Goal: Task Accomplishment & Management: Use online tool/utility

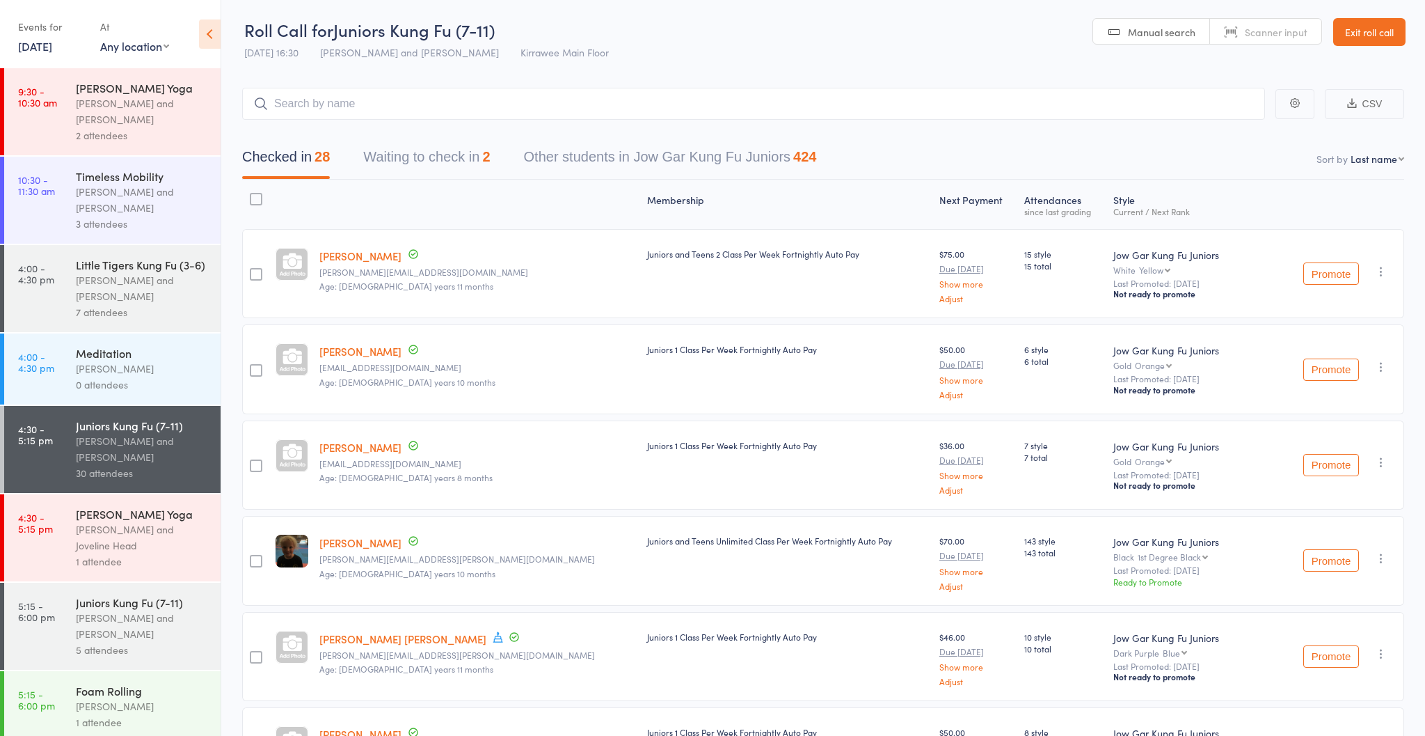
click at [113, 628] on div "[PERSON_NAME] and [PERSON_NAME]" at bounding box center [142, 626] width 133 height 32
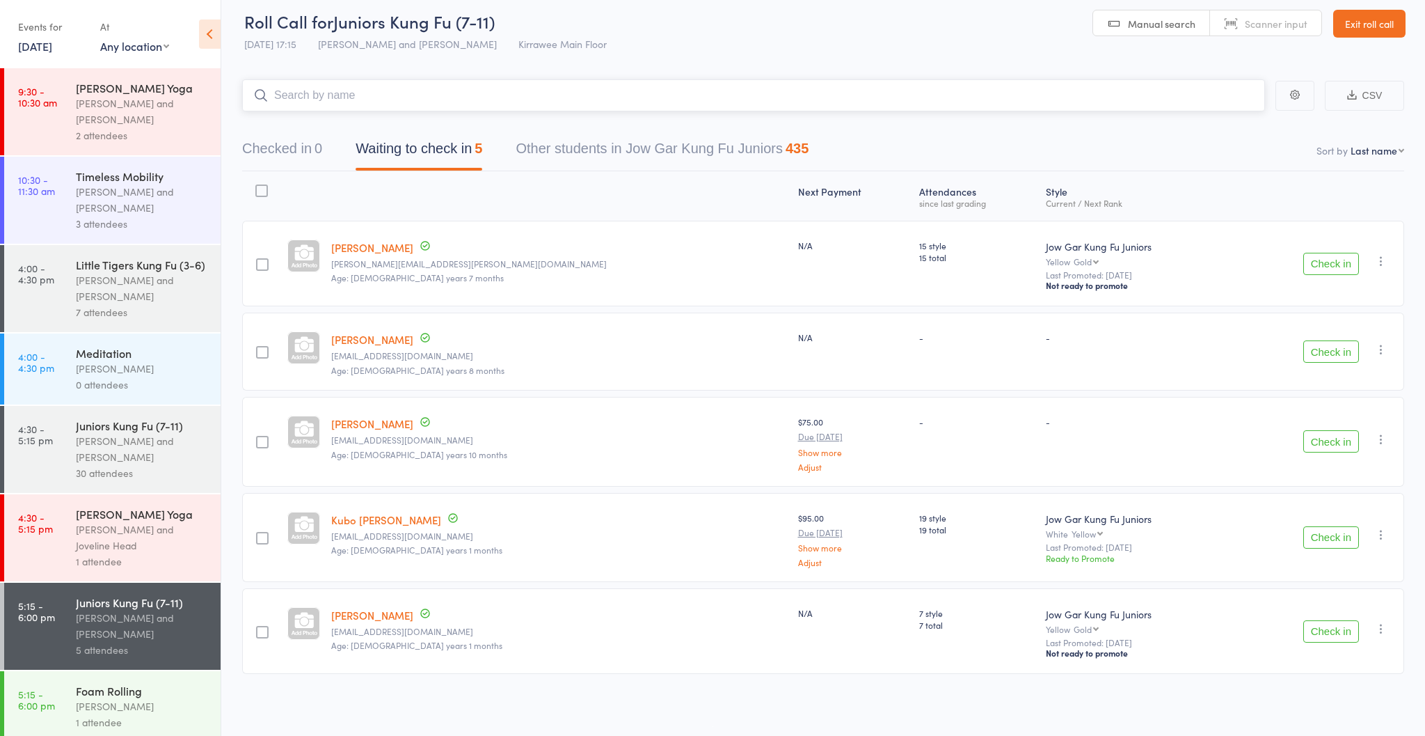
scroll to position [10, 0]
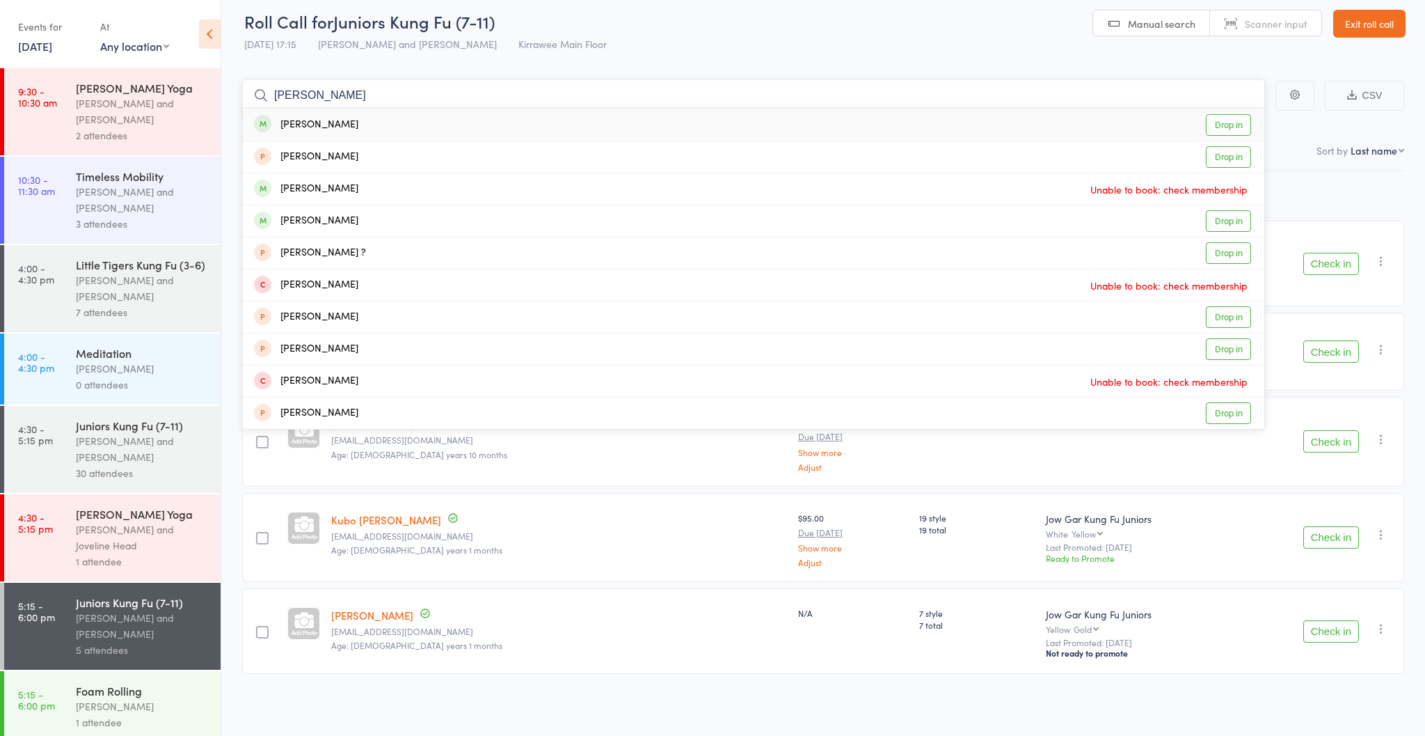
type input "[PERSON_NAME]"
drag, startPoint x: 426, startPoint y: 97, endPoint x: 1230, endPoint y: 222, distance: 814.1
click at [1230, 221] on link "Drop in" at bounding box center [1228, 221] width 45 height 22
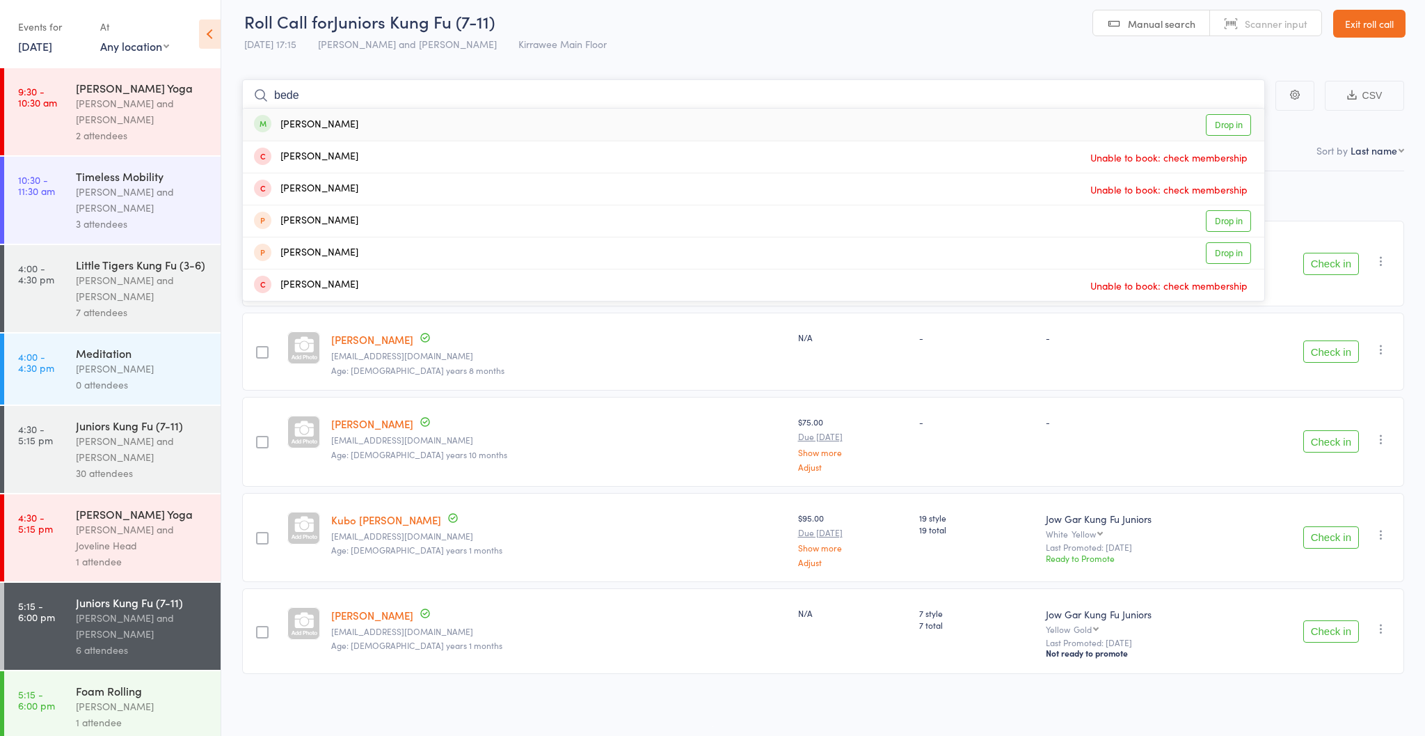
type input "bede"
click at [1221, 121] on link "Drop in" at bounding box center [1228, 125] width 45 height 22
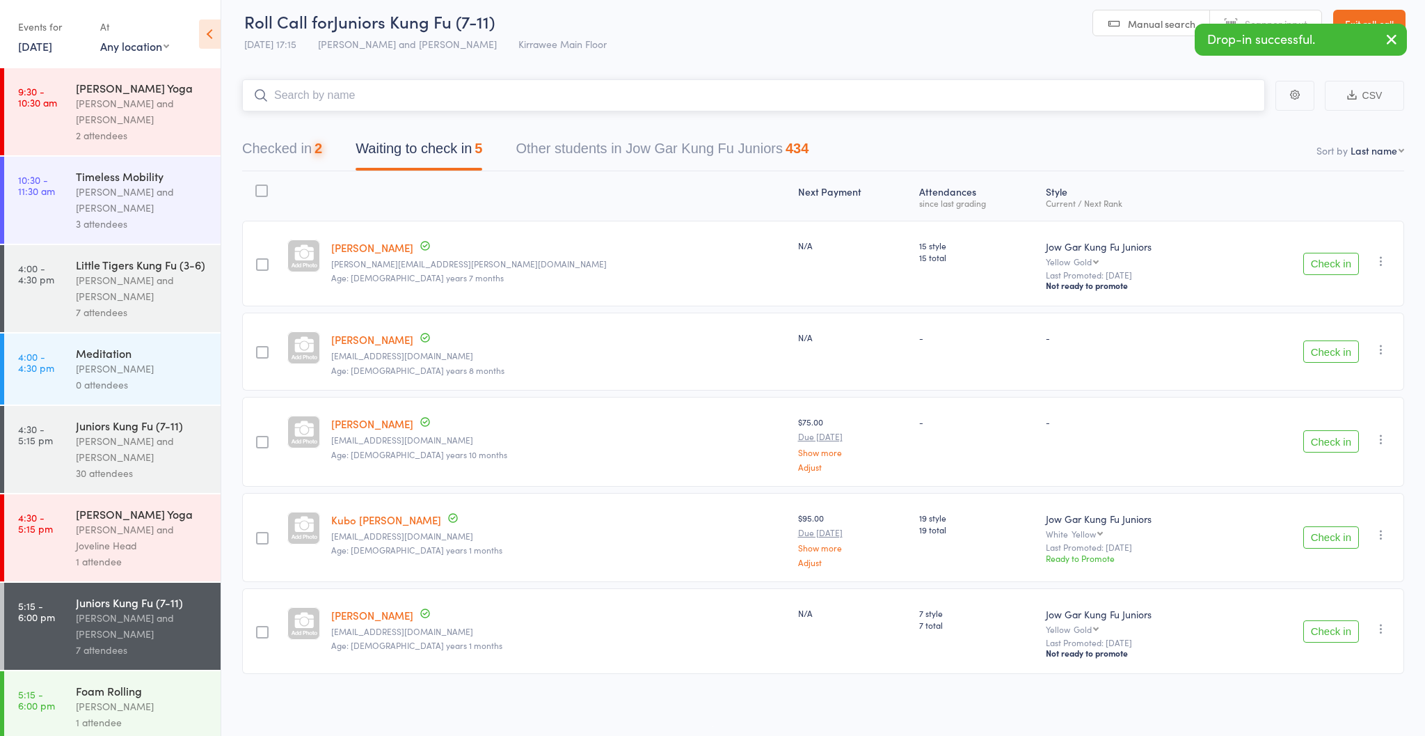
type input "b"
type input "a"
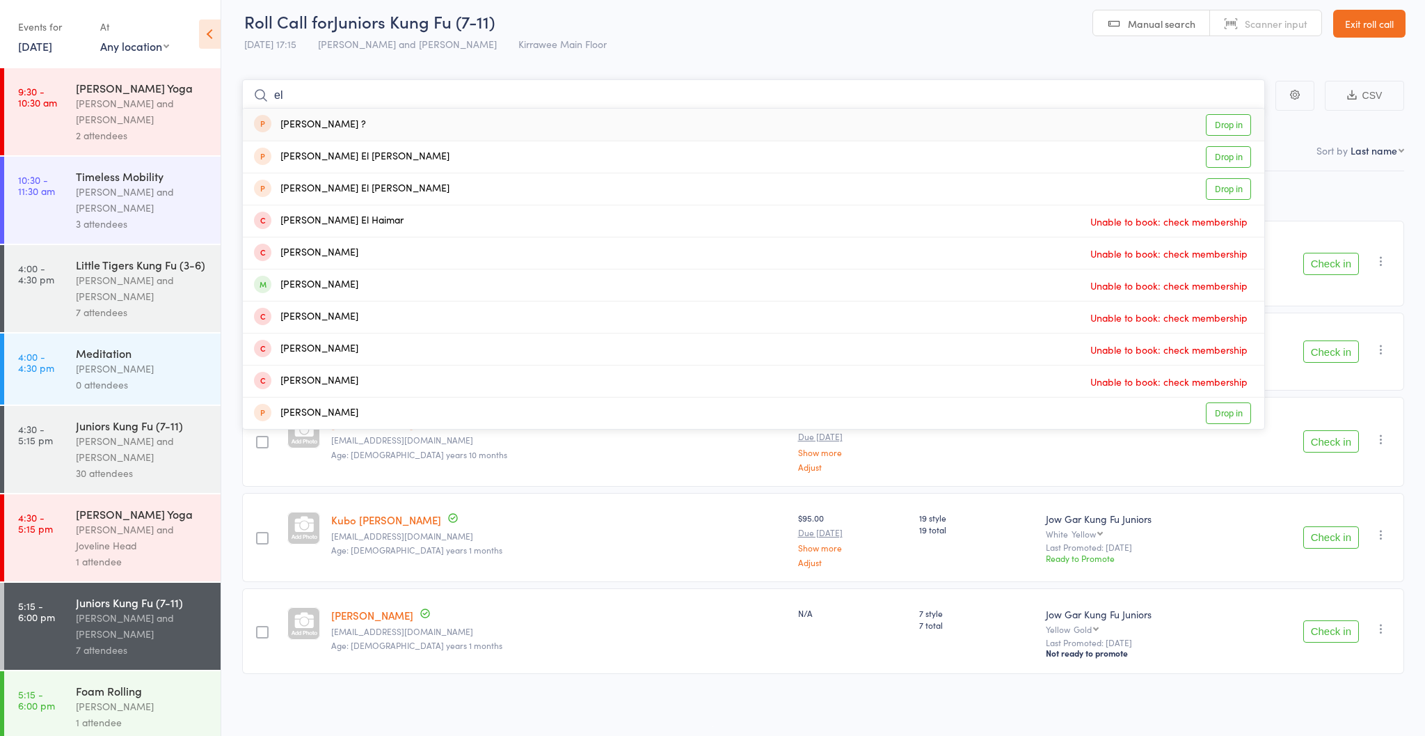
type input "e"
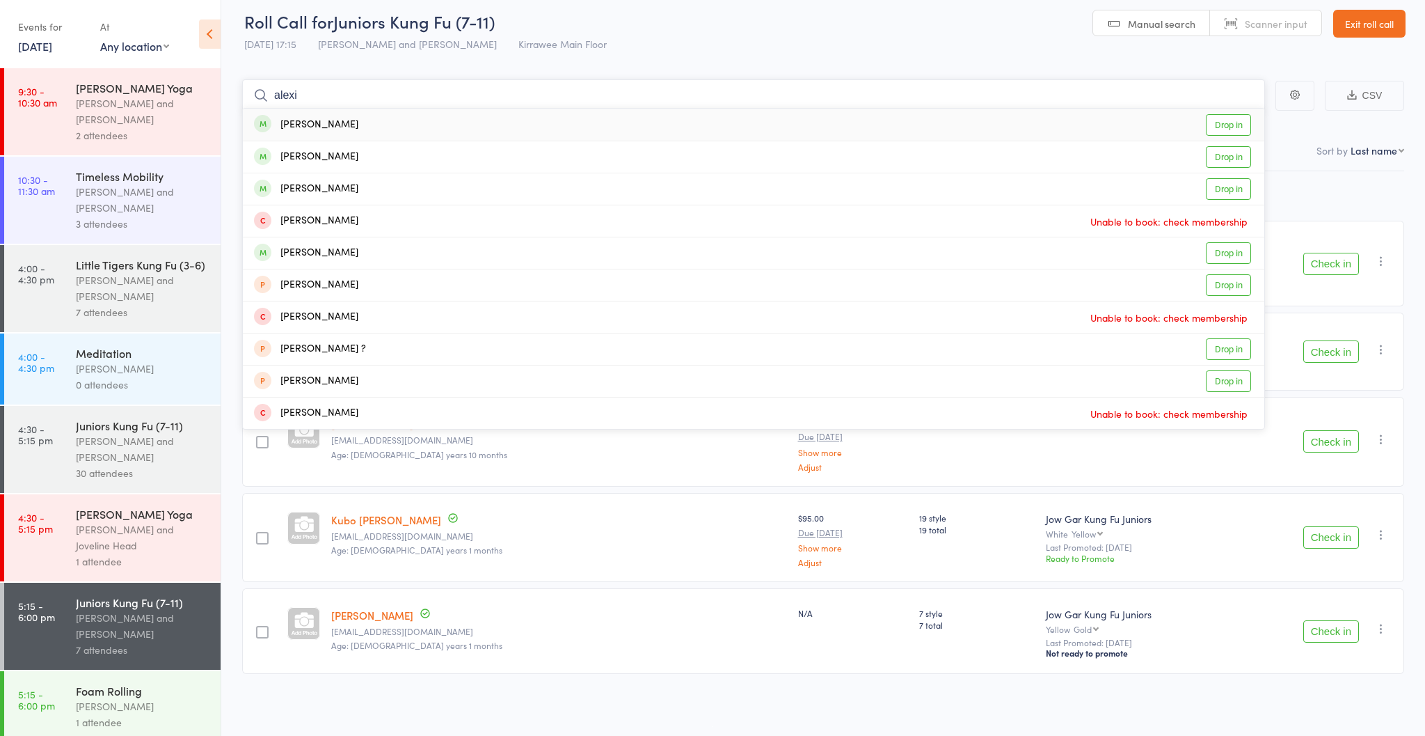
type input "alexi"
click at [1225, 123] on link "Drop in" at bounding box center [1228, 125] width 45 height 22
type input "Theo"
drag, startPoint x: 1258, startPoint y: 145, endPoint x: 1226, endPoint y: 349, distance: 206.3
click at [1226, 349] on link "Drop in" at bounding box center [1228, 349] width 45 height 22
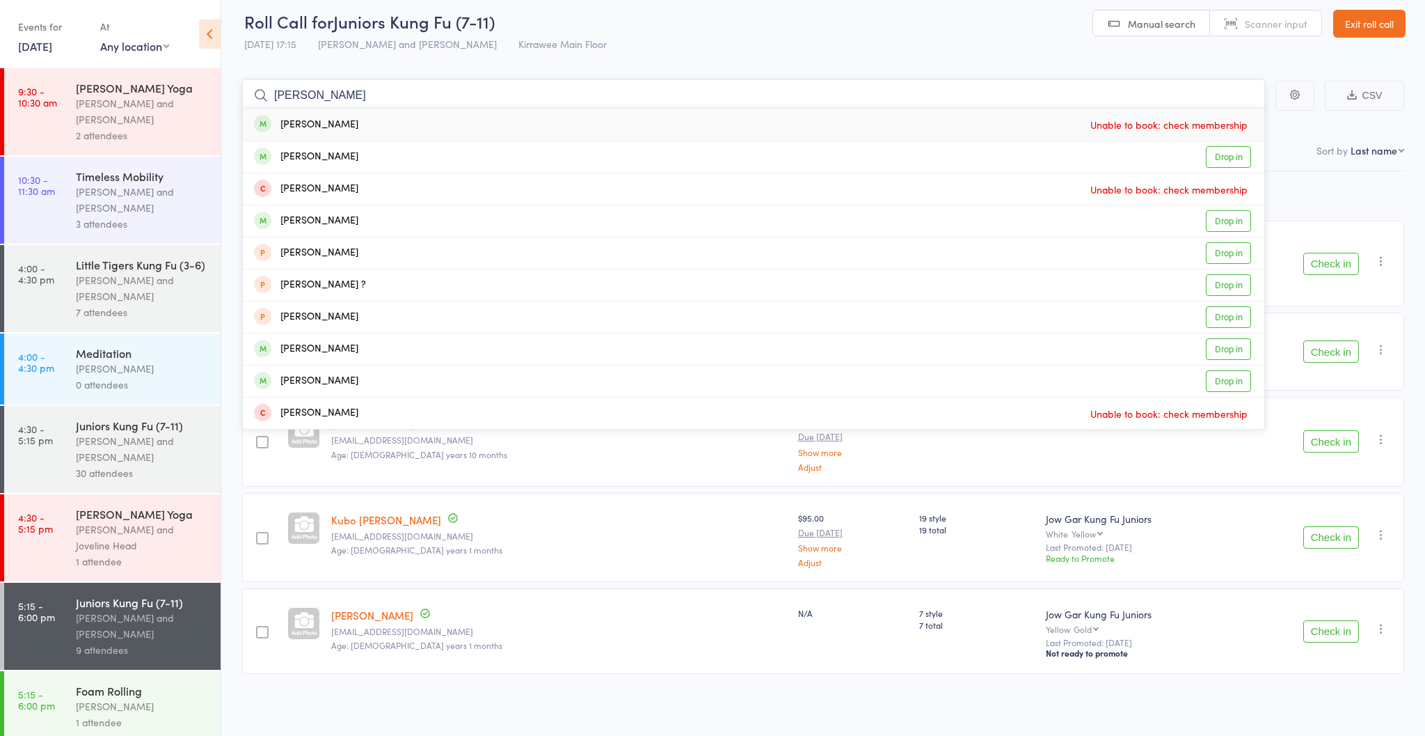
type input "[PERSON_NAME]"
drag, startPoint x: 622, startPoint y: 129, endPoint x: 1227, endPoint y: 157, distance: 605.5
click at [1226, 157] on link "Drop in" at bounding box center [1228, 157] width 45 height 22
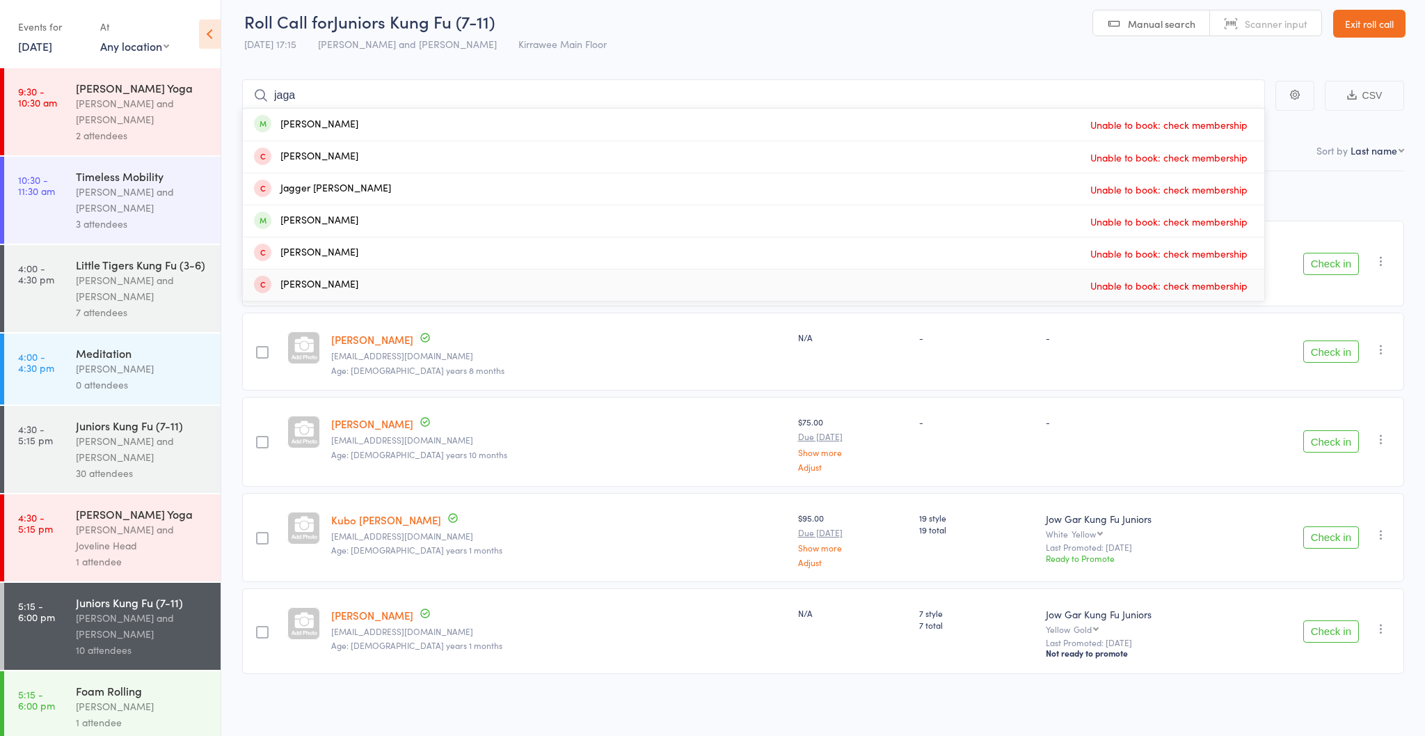
click at [914, 354] on div "-" at bounding box center [977, 351] width 127 height 78
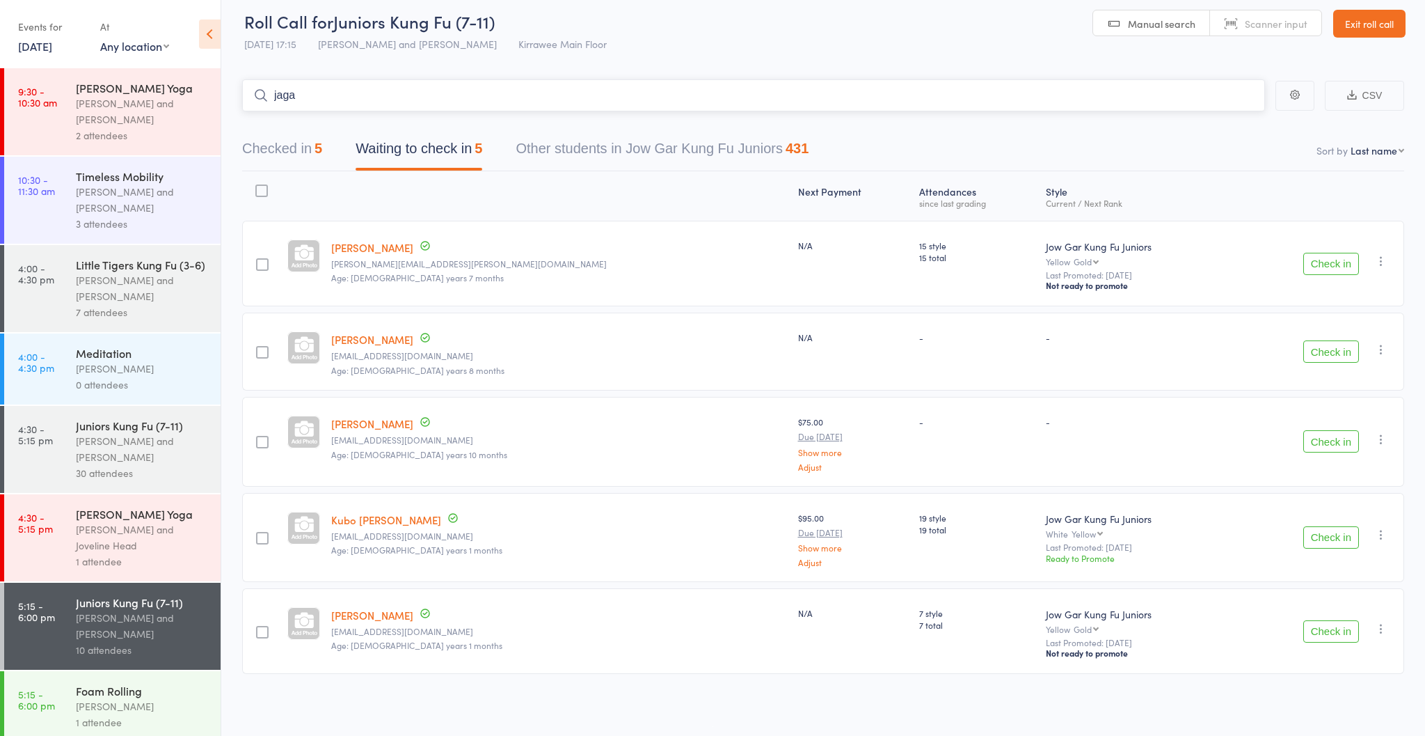
click at [375, 104] on input "jaga" at bounding box center [753, 95] width 1023 height 32
type input "j"
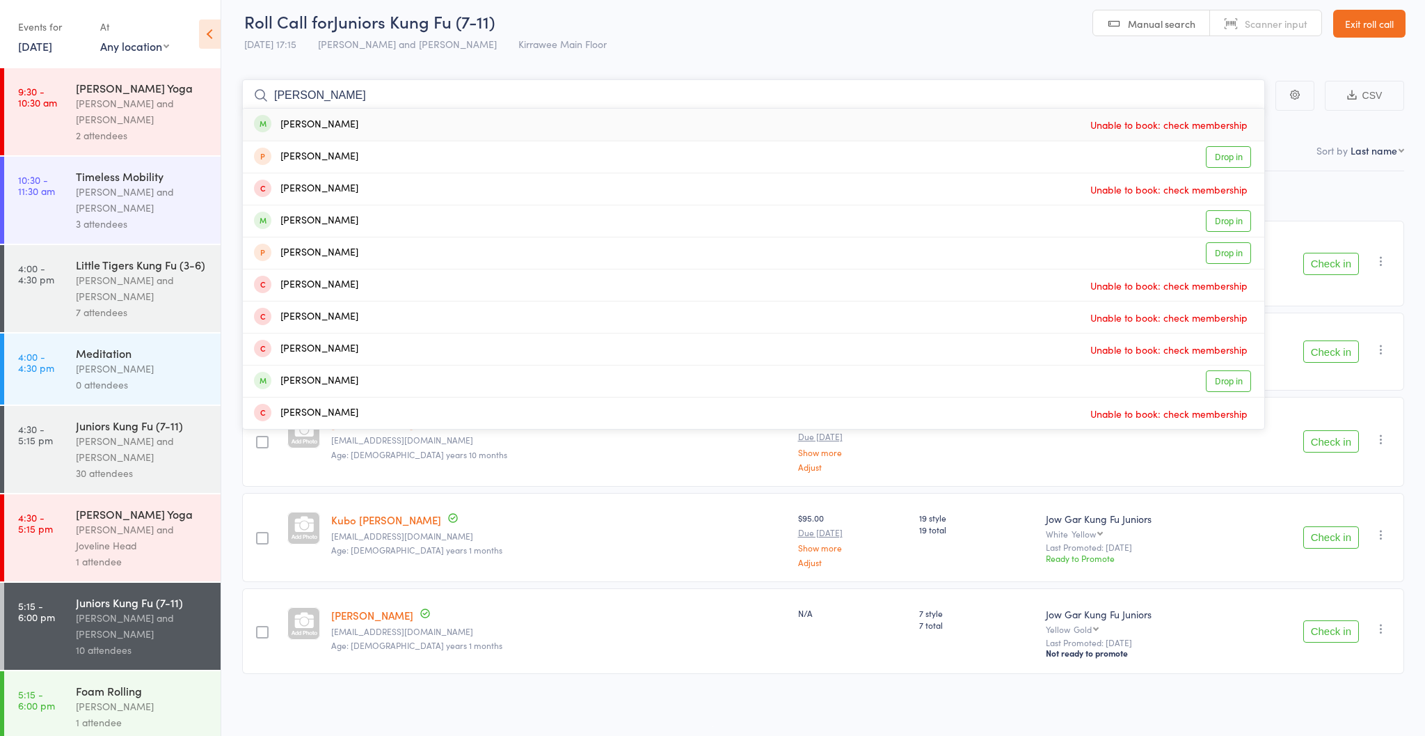
type input "[PERSON_NAME]"
drag, startPoint x: 375, startPoint y: 104, endPoint x: 1227, endPoint y: 381, distance: 896.0
click at [1227, 381] on link "Drop in" at bounding box center [1228, 381] width 45 height 22
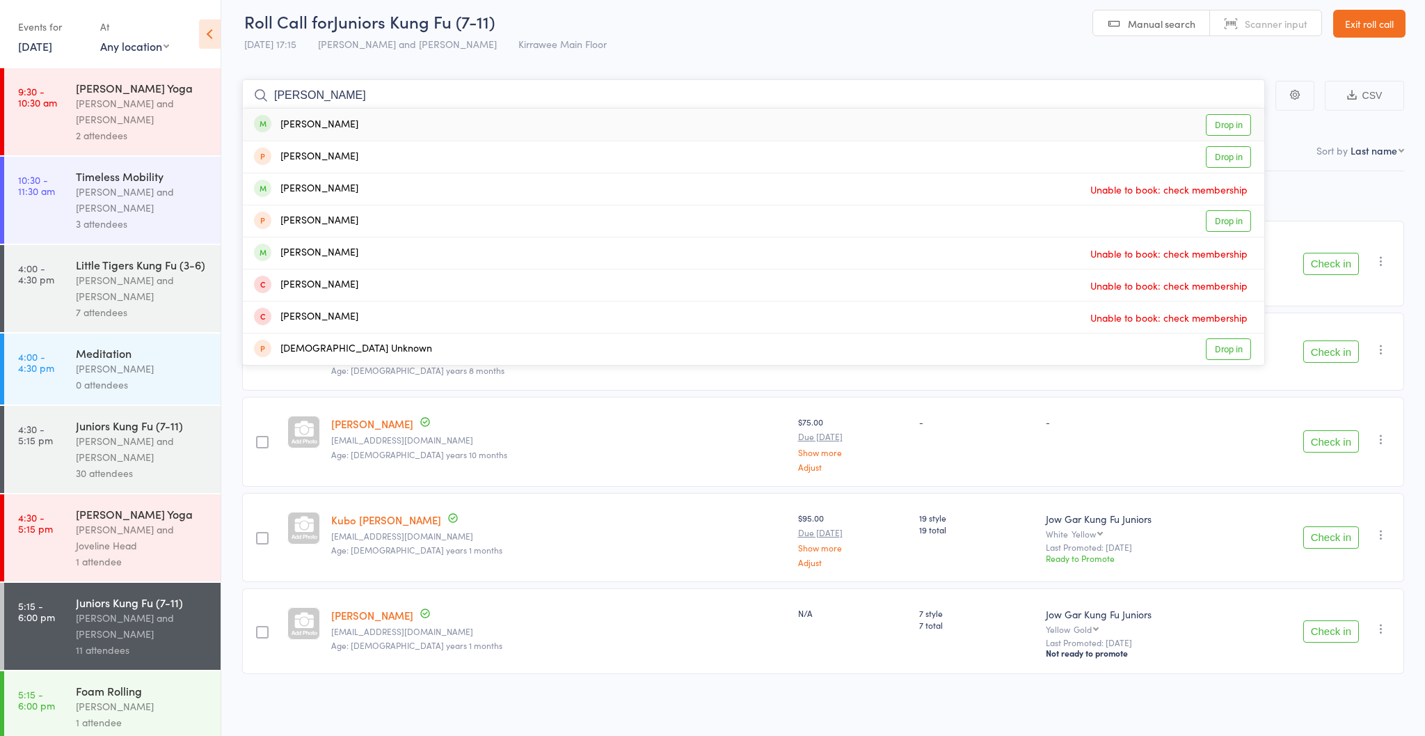
type input "[PERSON_NAME]"
drag, startPoint x: 725, startPoint y: 145, endPoint x: 1225, endPoint y: 120, distance: 501.0
click at [1226, 120] on link "Drop in" at bounding box center [1228, 125] width 45 height 22
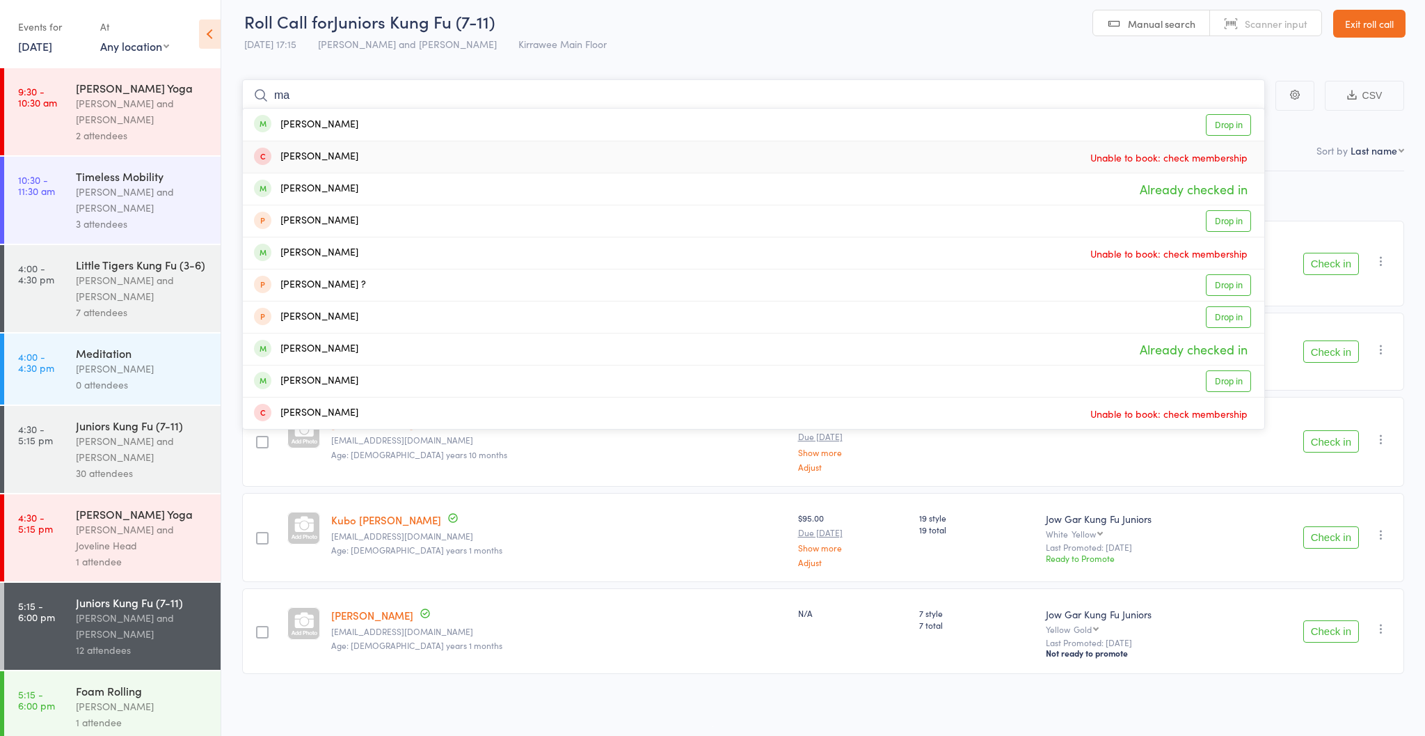
type input "m"
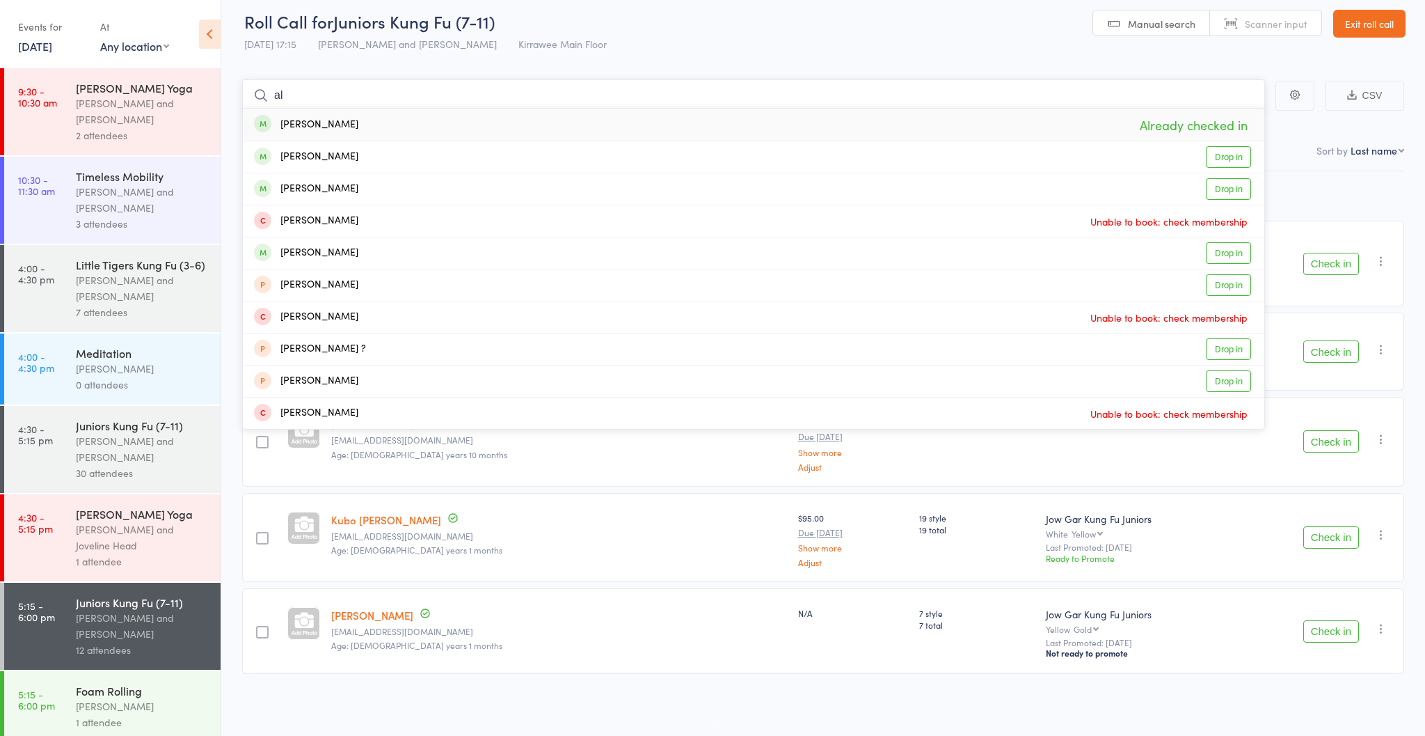
type input "a"
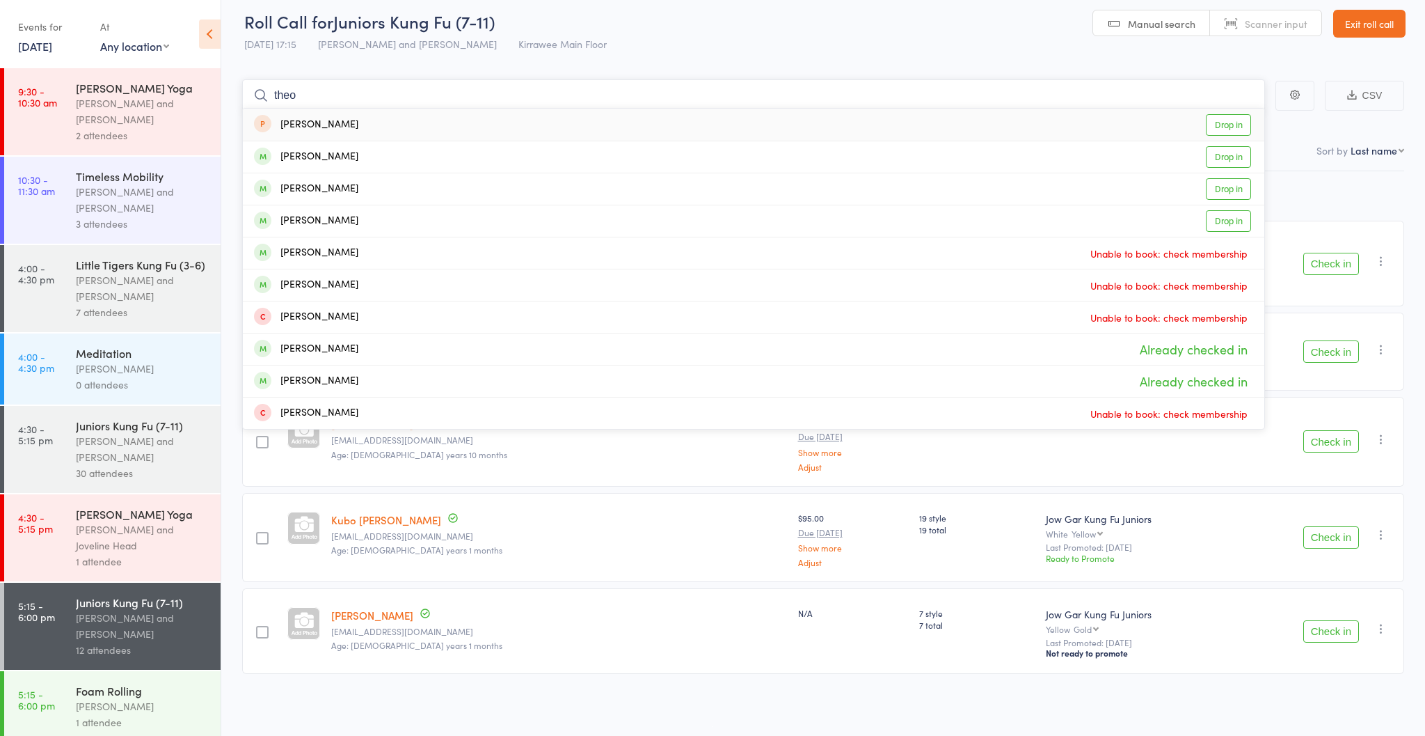
type input "Theo"
drag, startPoint x: 1214, startPoint y: 128, endPoint x: 1228, endPoint y: 219, distance: 92.2
click at [1228, 220] on link "Drop in" at bounding box center [1228, 221] width 45 height 22
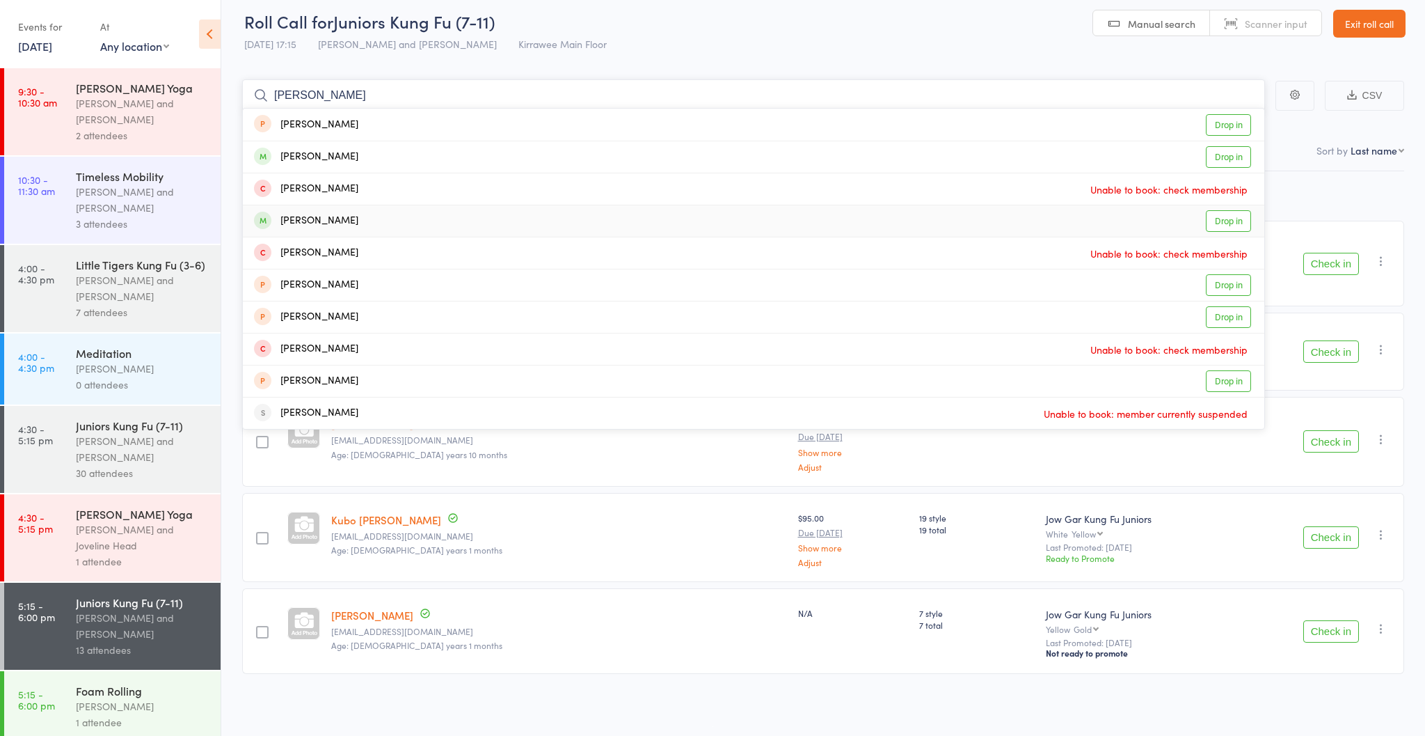
type input "[PERSON_NAME]"
click at [1219, 220] on link "Drop in" at bounding box center [1228, 221] width 45 height 22
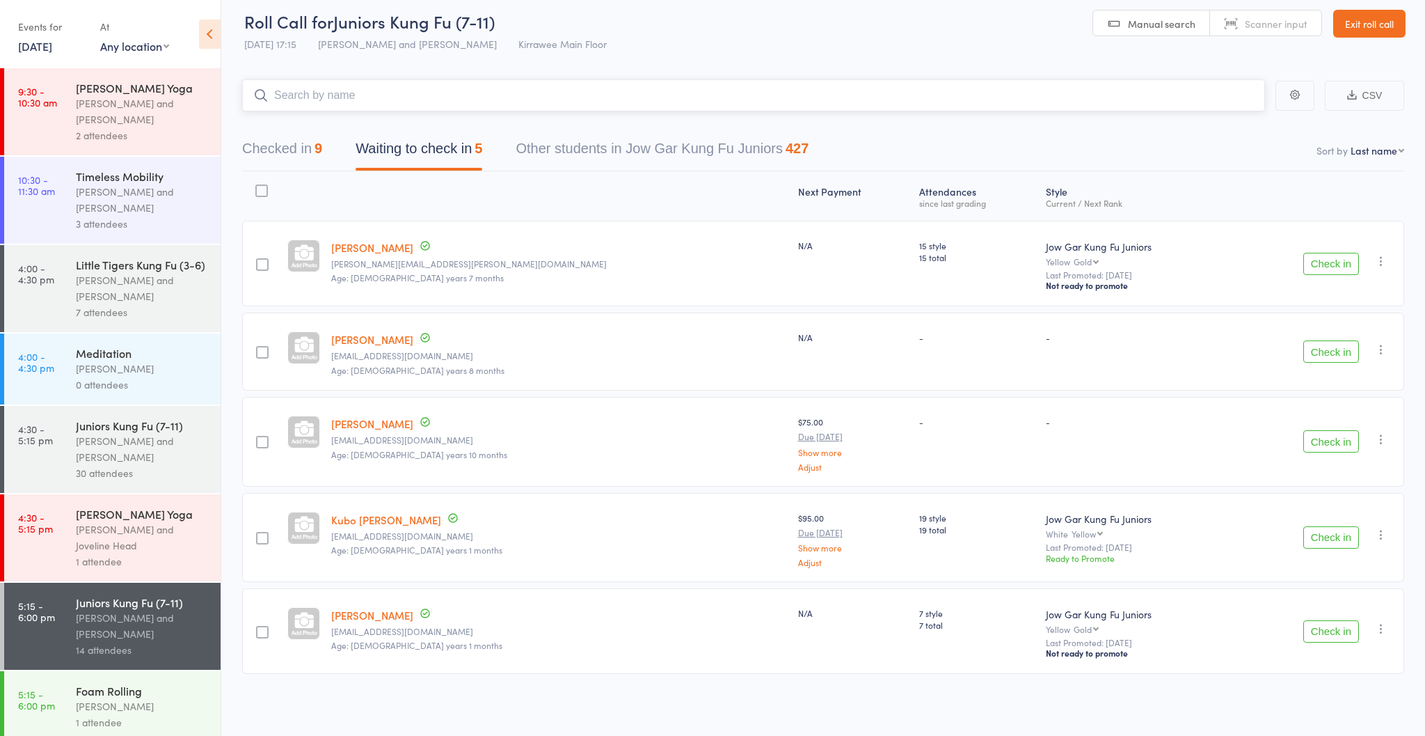
click at [436, 143] on button "Waiting to check in 5" at bounding box center [419, 152] width 127 height 37
click at [1338, 632] on button "Check in" at bounding box center [1332, 631] width 56 height 22
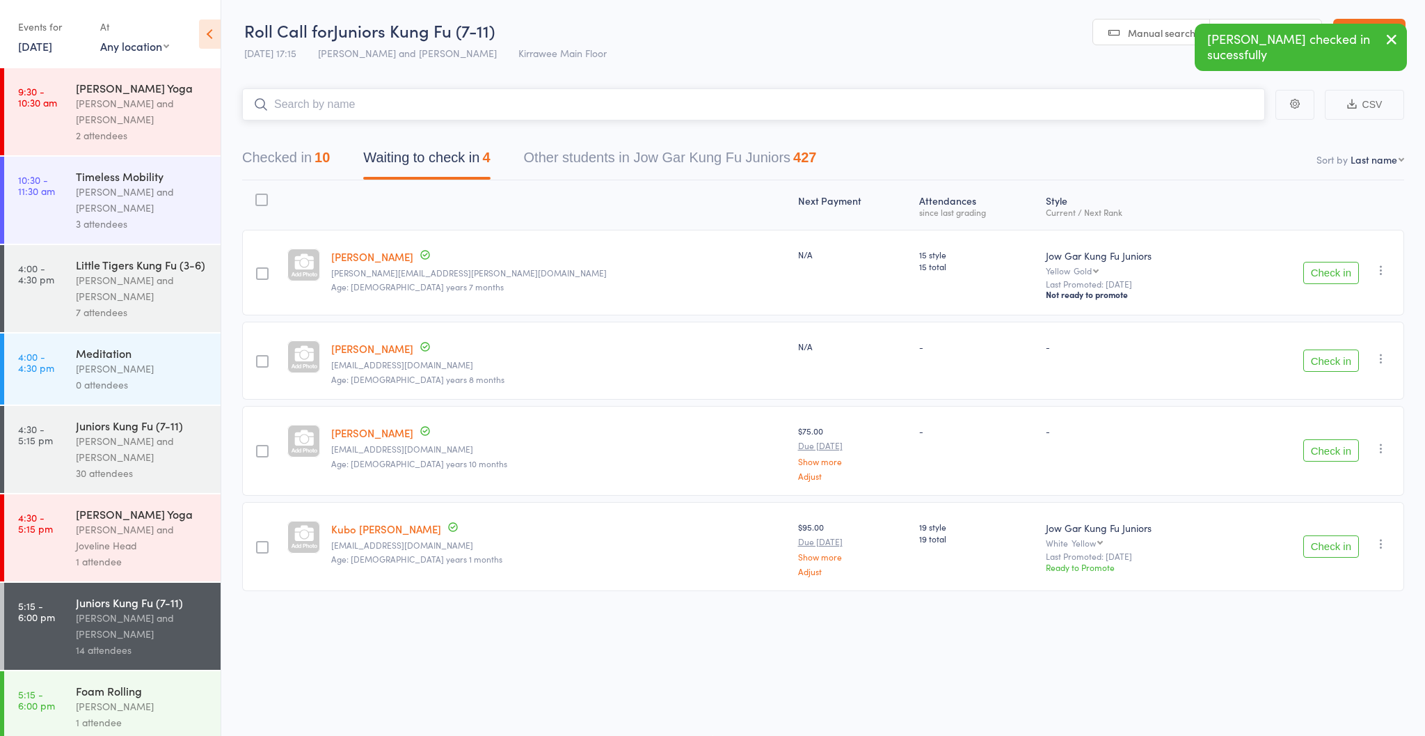
click at [356, 100] on input "search" at bounding box center [753, 104] width 1023 height 32
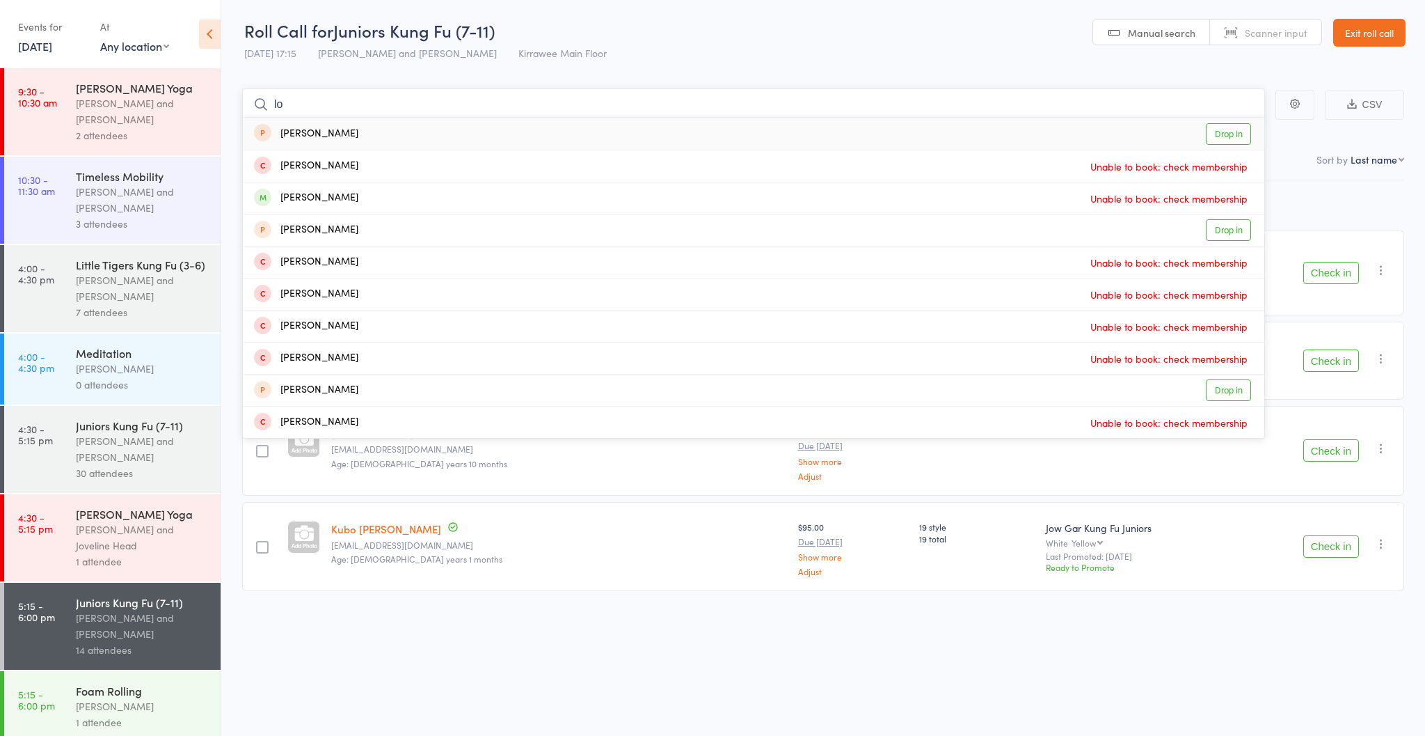
type input "l"
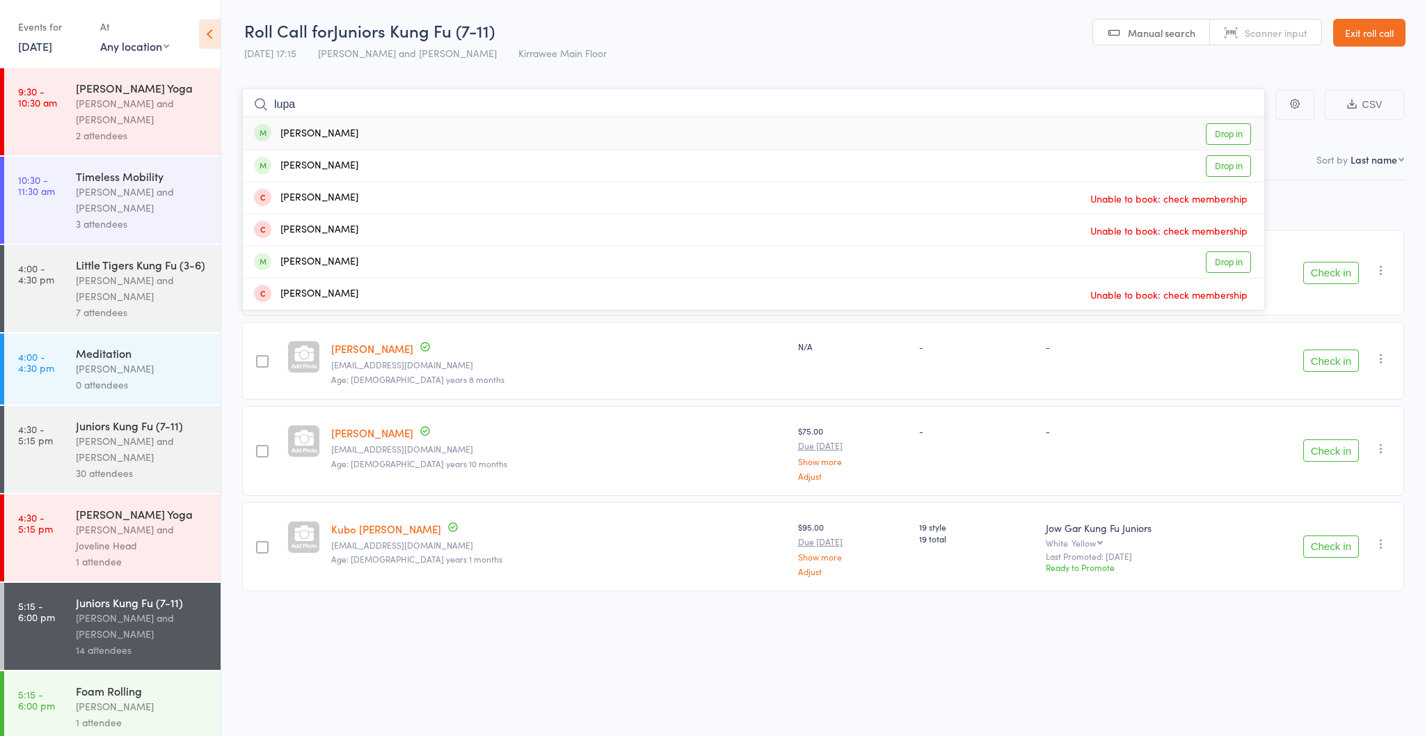
type input "lupa"
click at [1230, 129] on link "Drop in" at bounding box center [1228, 134] width 45 height 22
type input "lupa"
click at [1227, 163] on link "Drop in" at bounding box center [1228, 167] width 45 height 22
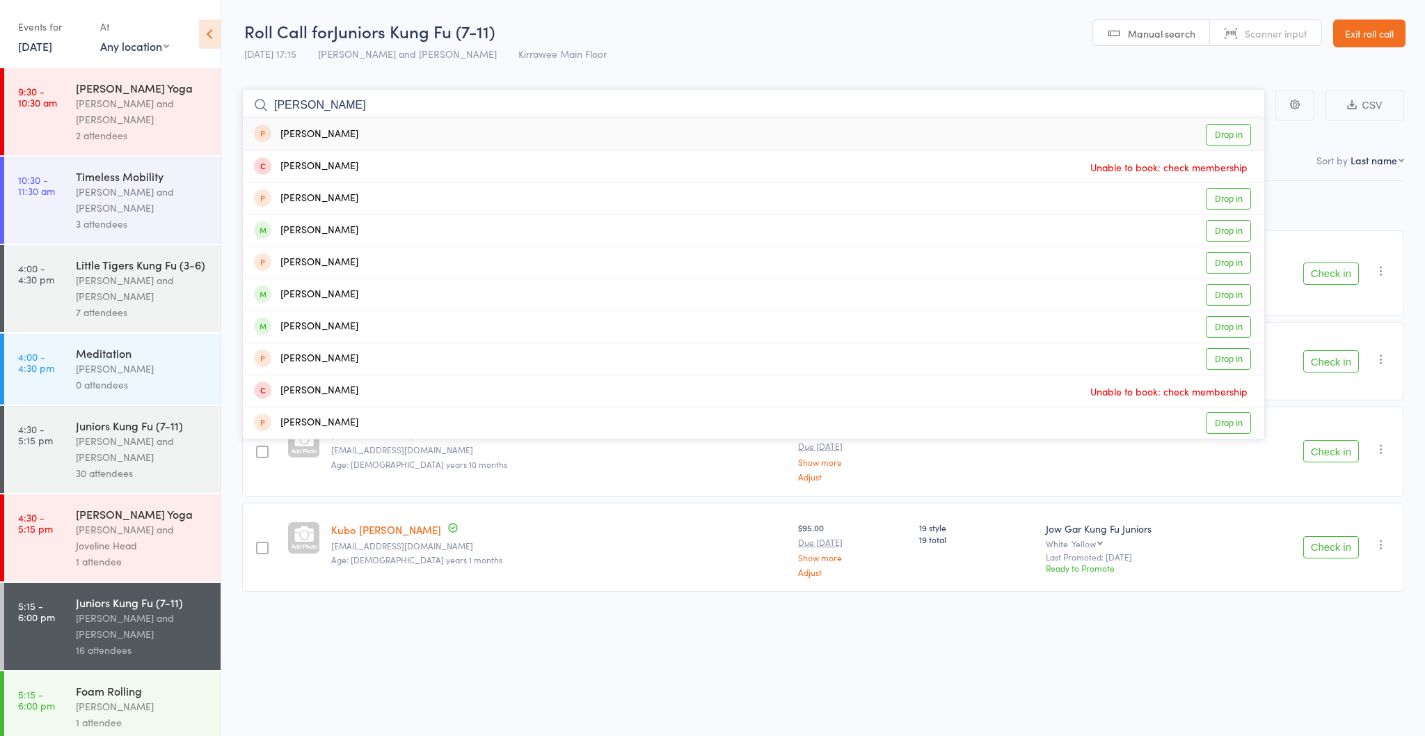
scroll to position [0, 1]
type input "[PERSON_NAME]"
click at [1232, 327] on link "Drop in" at bounding box center [1228, 327] width 45 height 22
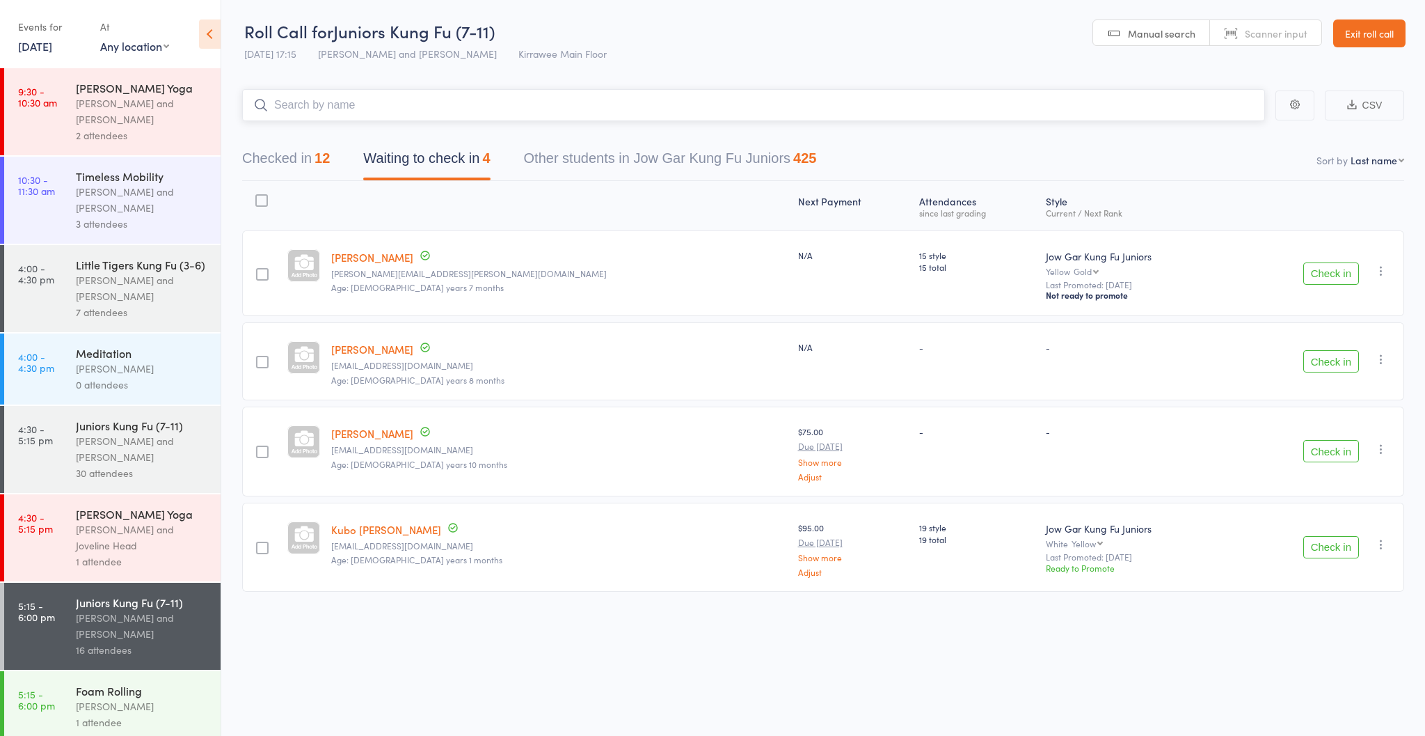
scroll to position [0, 0]
type input "k"
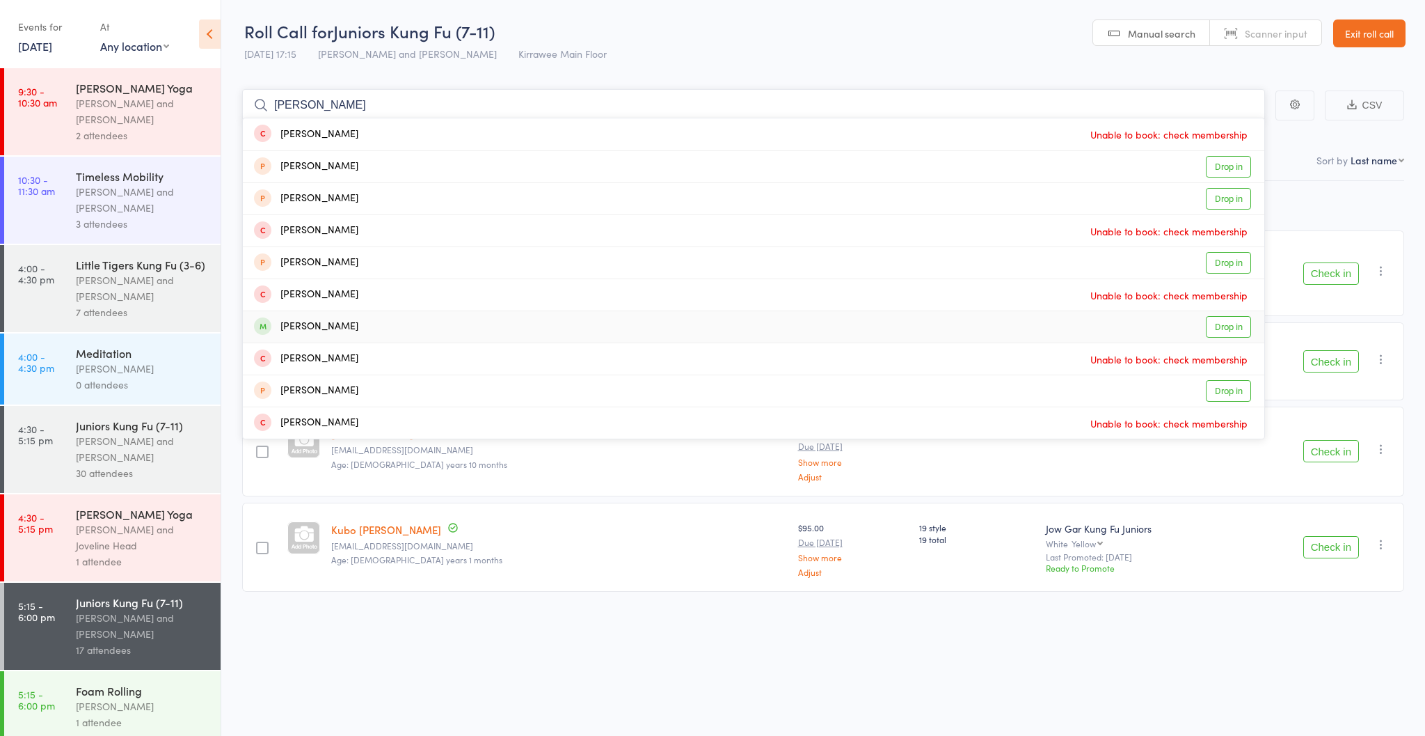
type input "[PERSON_NAME]"
click at [1231, 323] on link "Drop in" at bounding box center [1228, 327] width 45 height 22
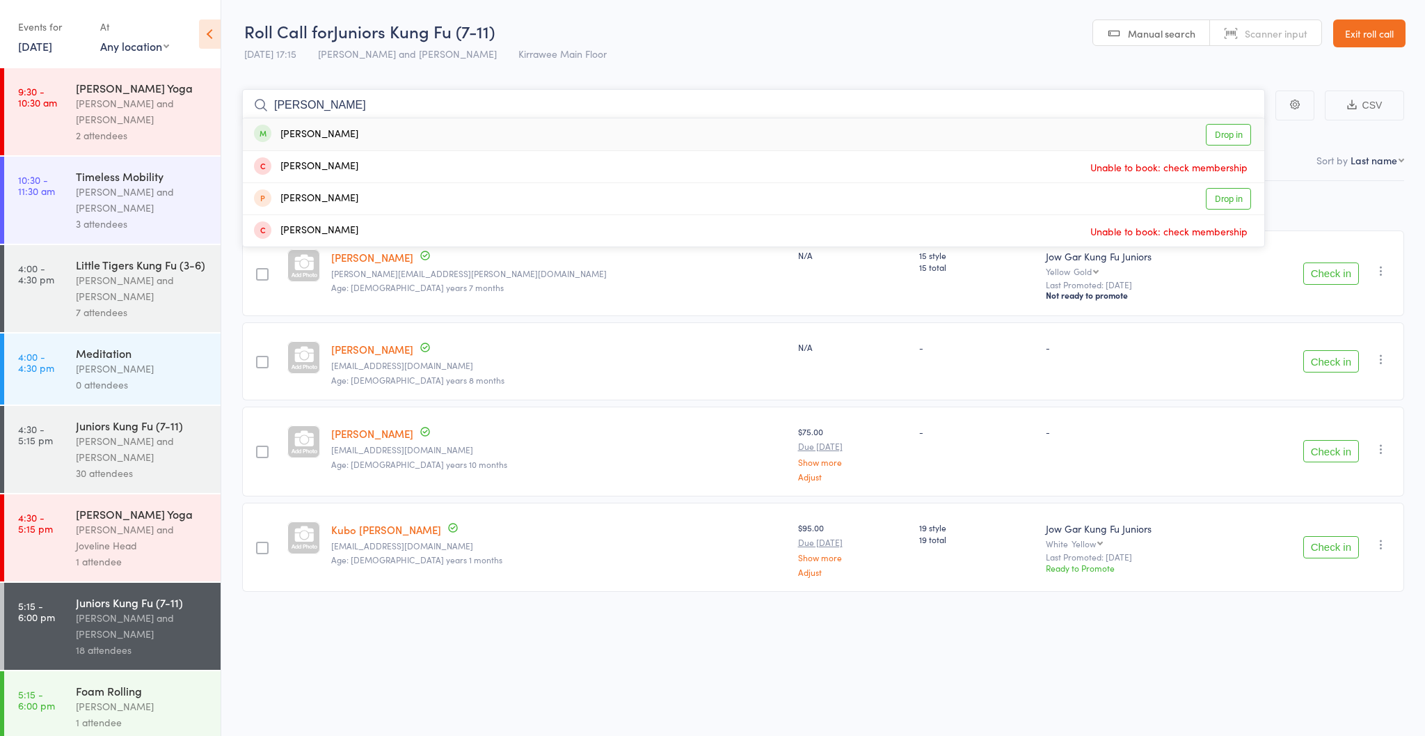
type input "[PERSON_NAME]"
click at [1228, 133] on link "Drop in" at bounding box center [1228, 135] width 45 height 22
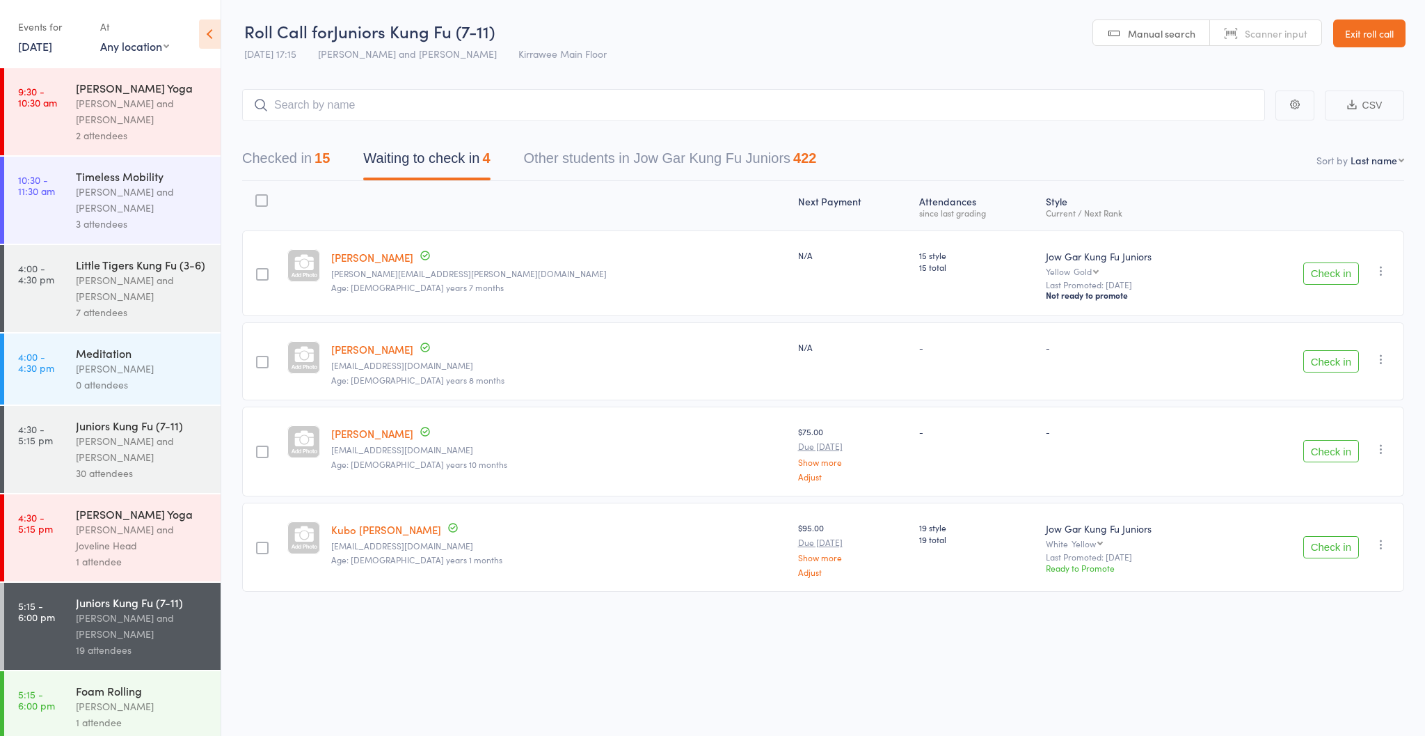
click at [38, 617] on time "5:15 - 6:00 pm" at bounding box center [36, 611] width 37 height 22
click at [863, 111] on input "search" at bounding box center [753, 104] width 1023 height 32
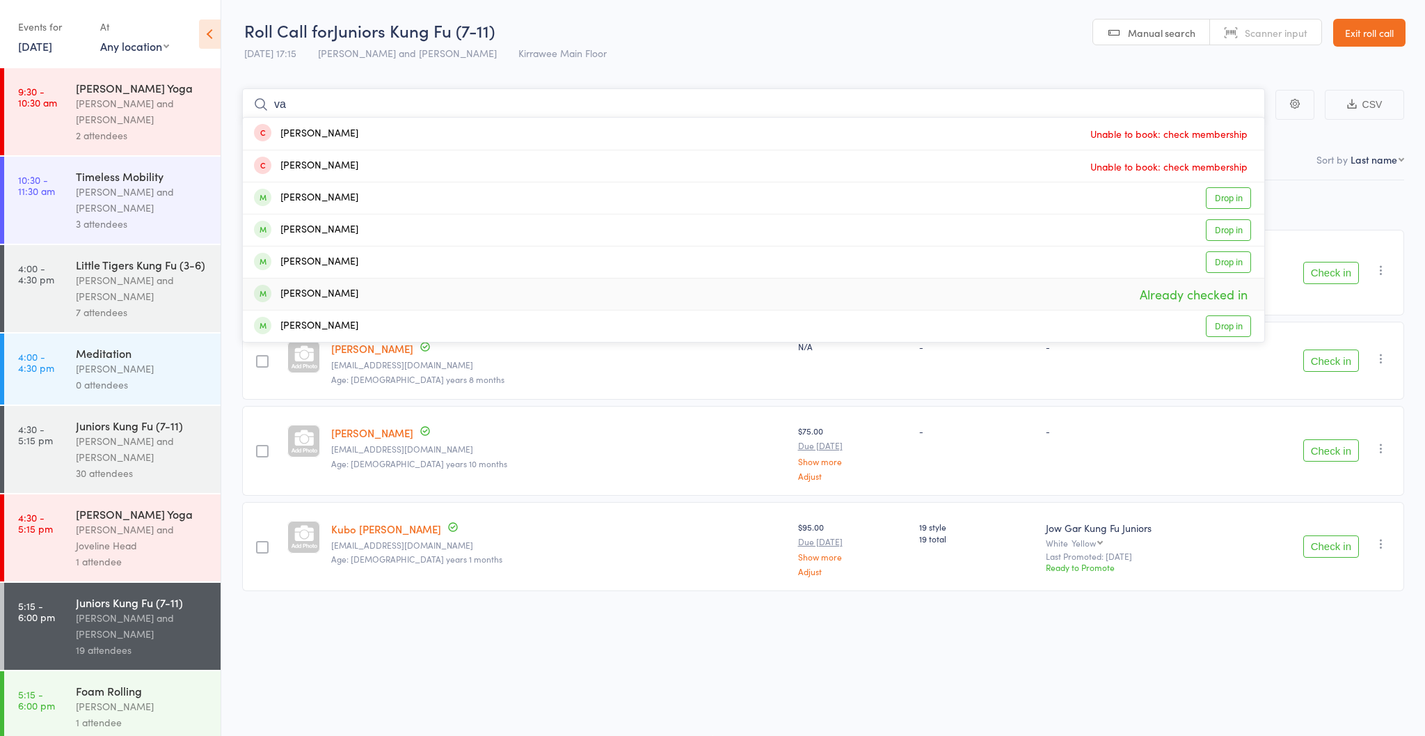
type input "v"
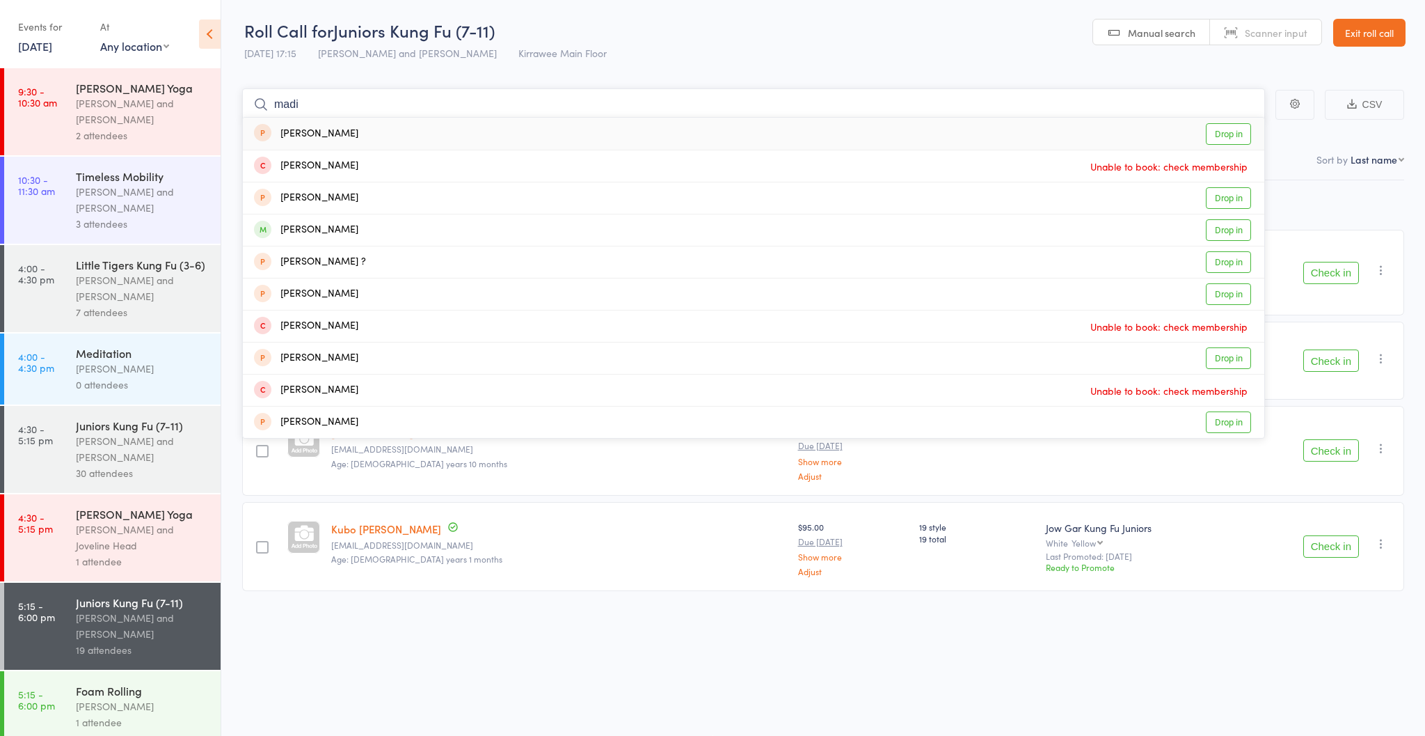
type input "made"
drag, startPoint x: 1224, startPoint y: 282, endPoint x: 1221, endPoint y: 228, distance: 54.4
click at [1220, 228] on link "Drop in" at bounding box center [1228, 230] width 45 height 22
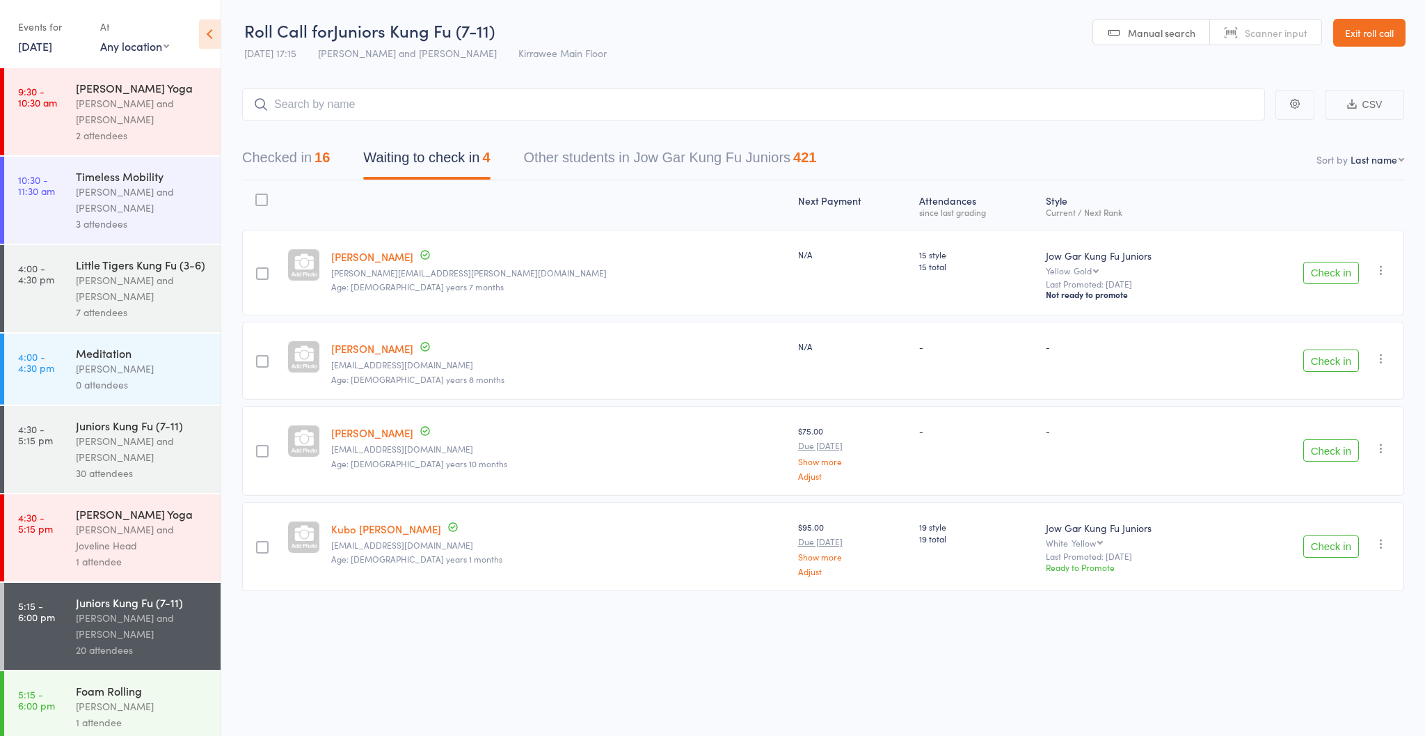
click at [1334, 546] on button "Check in" at bounding box center [1332, 546] width 56 height 22
click at [1338, 362] on button "Check in" at bounding box center [1332, 360] width 56 height 22
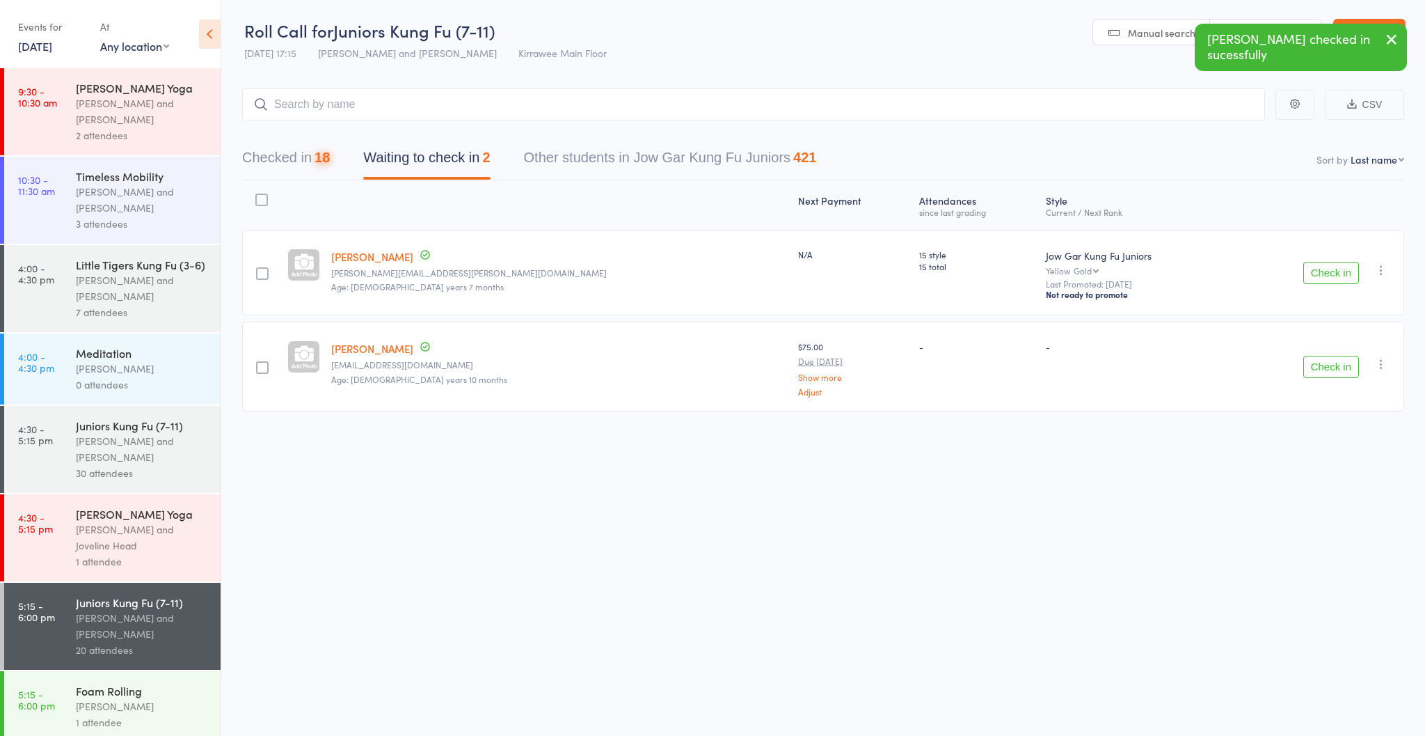
click at [1338, 365] on button "Check in" at bounding box center [1332, 367] width 56 height 22
click at [385, 109] on input "search" at bounding box center [753, 104] width 1023 height 32
type input "t"
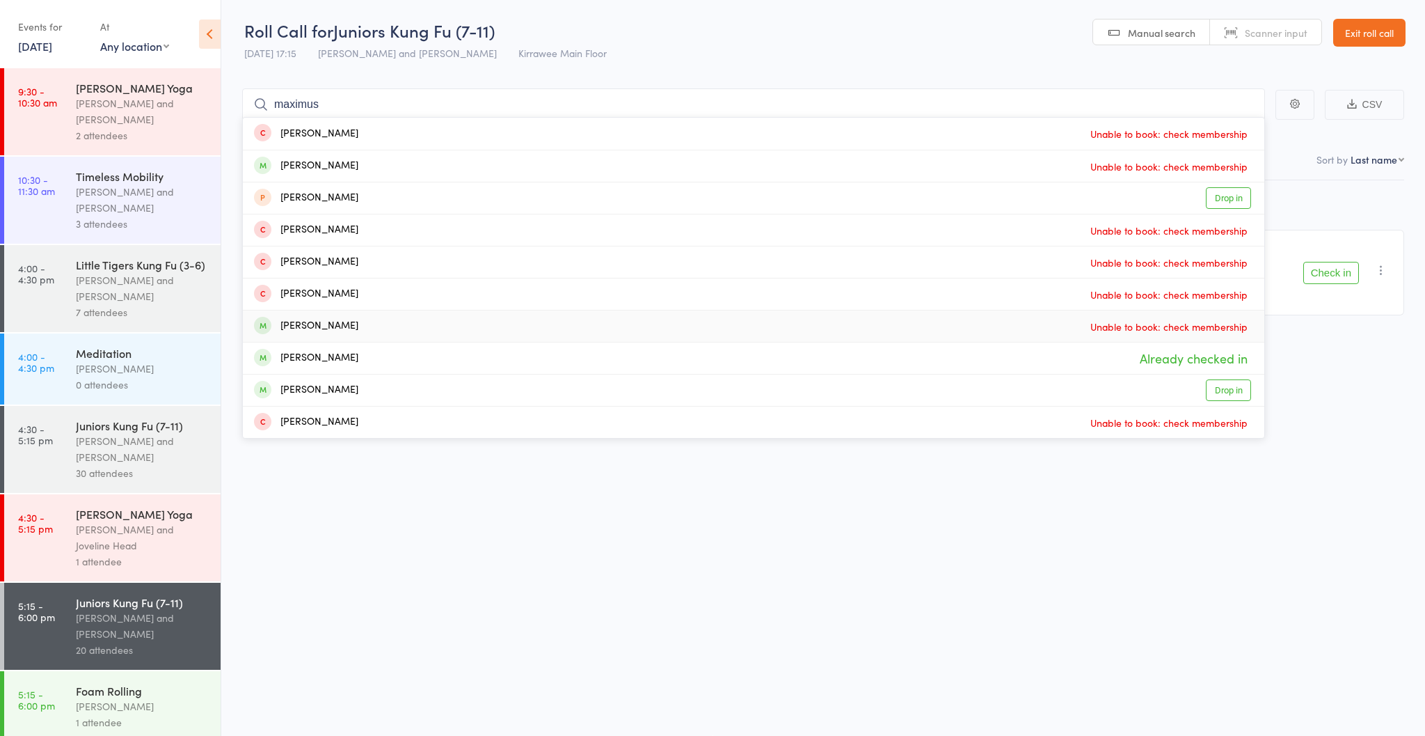
click at [1338, 347] on div "Next Payment Atten­dances since last grading Style Current / Next Rank Sacha Ba…" at bounding box center [823, 278] width 1162 height 197
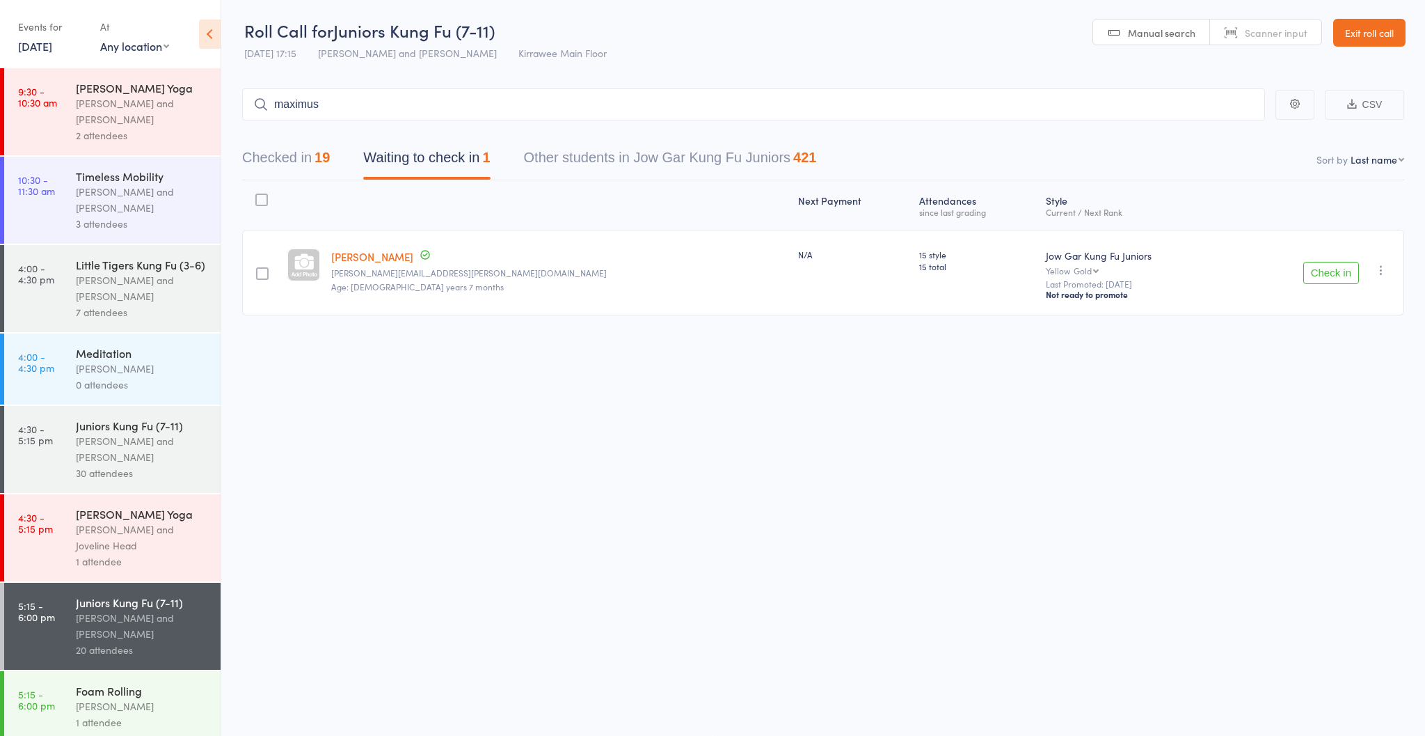
click at [138, 633] on div "[PERSON_NAME] and [PERSON_NAME]" at bounding box center [142, 626] width 133 height 32
click at [294, 156] on button "Checked in 19" at bounding box center [286, 161] width 88 height 37
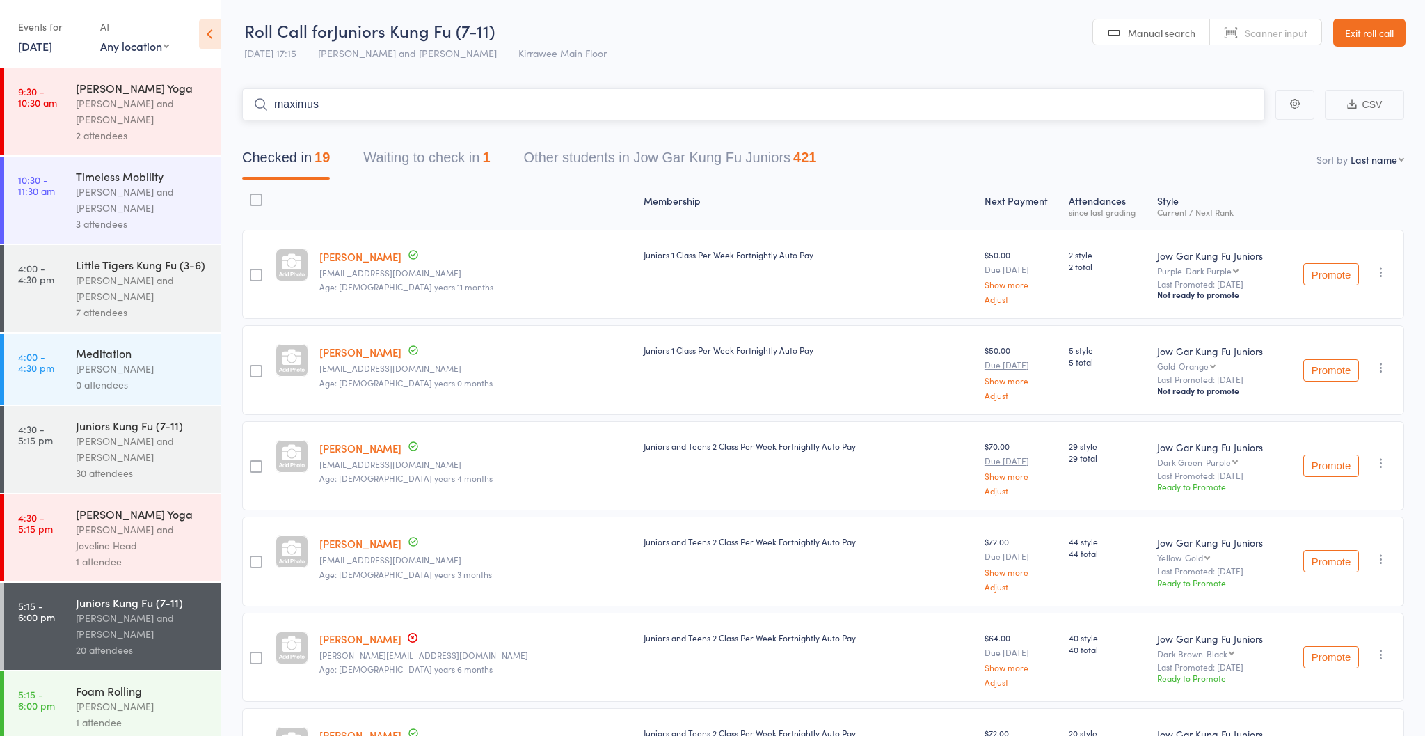
click at [309, 107] on input "maximus" at bounding box center [753, 104] width 1023 height 32
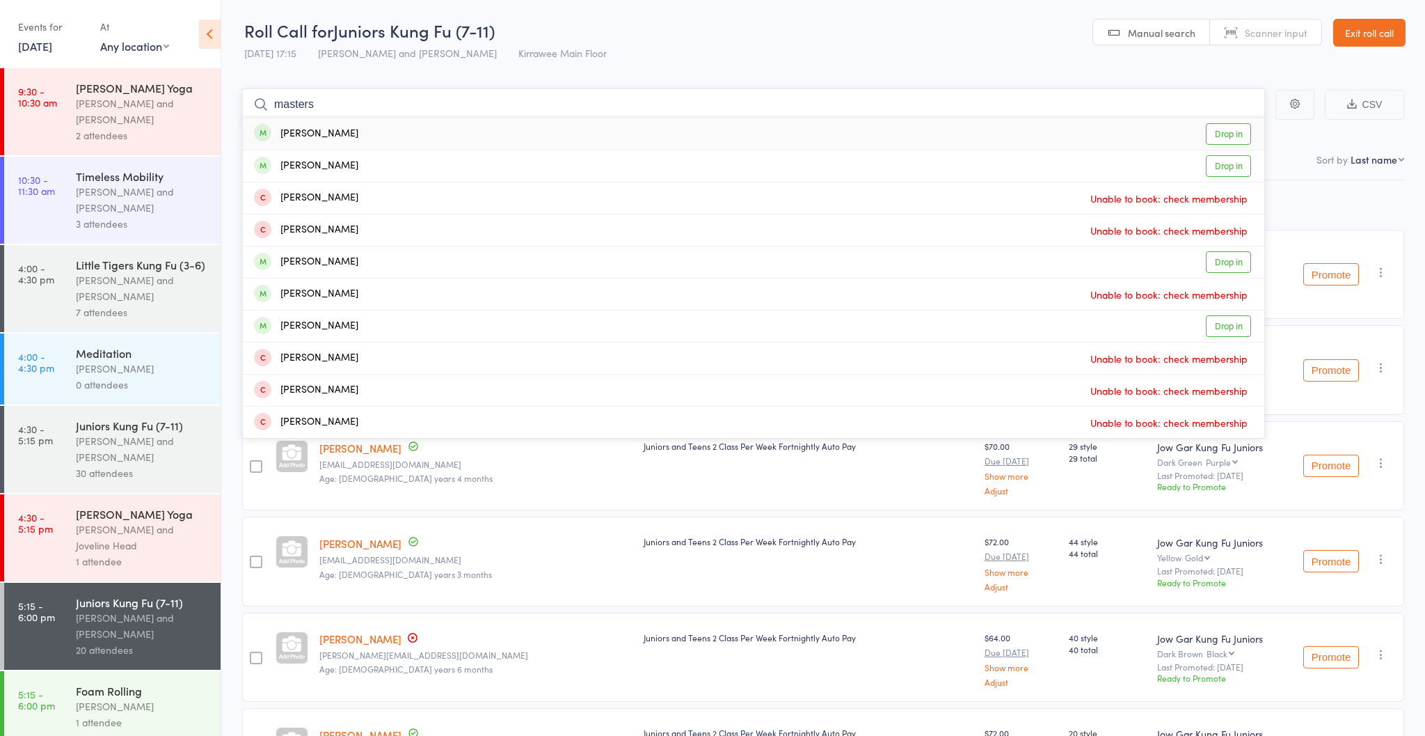
type input "masters"
click at [1230, 136] on link "Drop in" at bounding box center [1228, 134] width 45 height 22
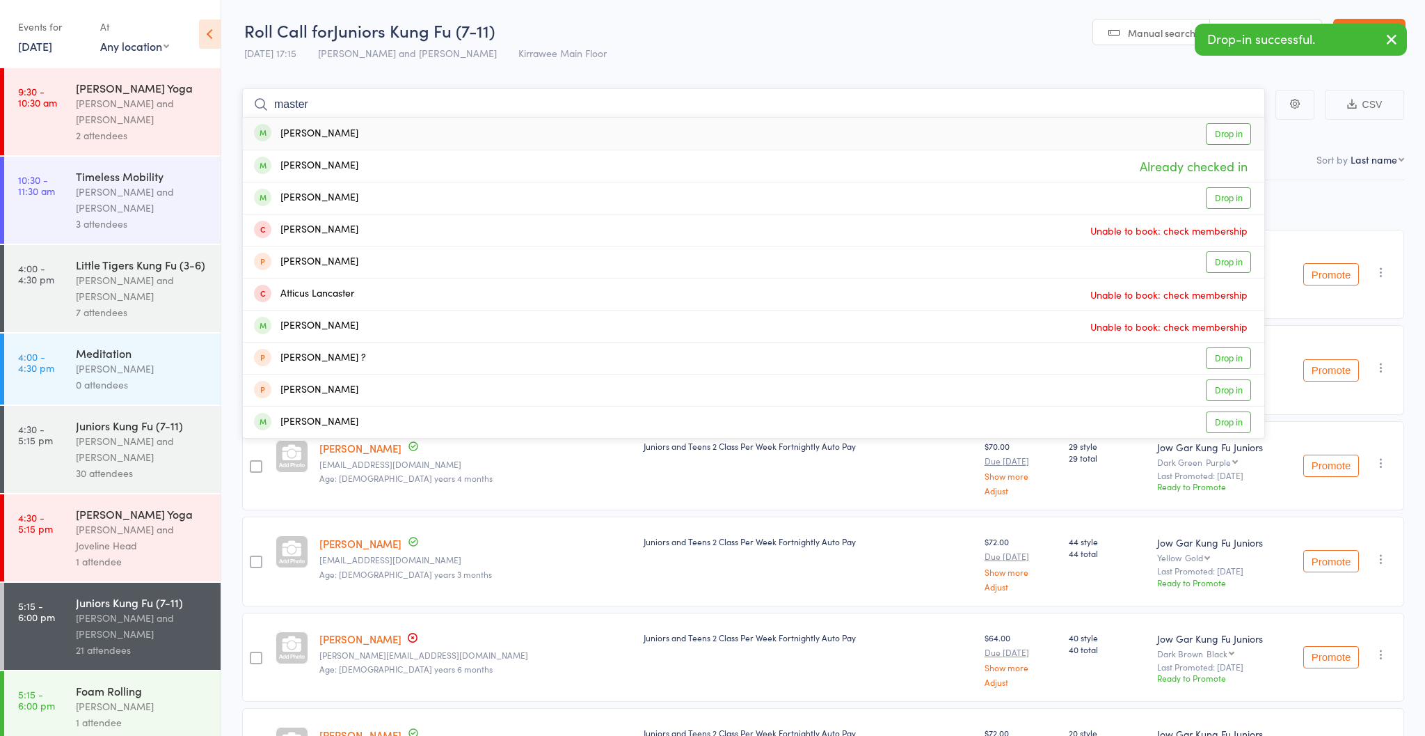
type input "master"
click at [1230, 132] on link "Drop in" at bounding box center [1228, 134] width 45 height 22
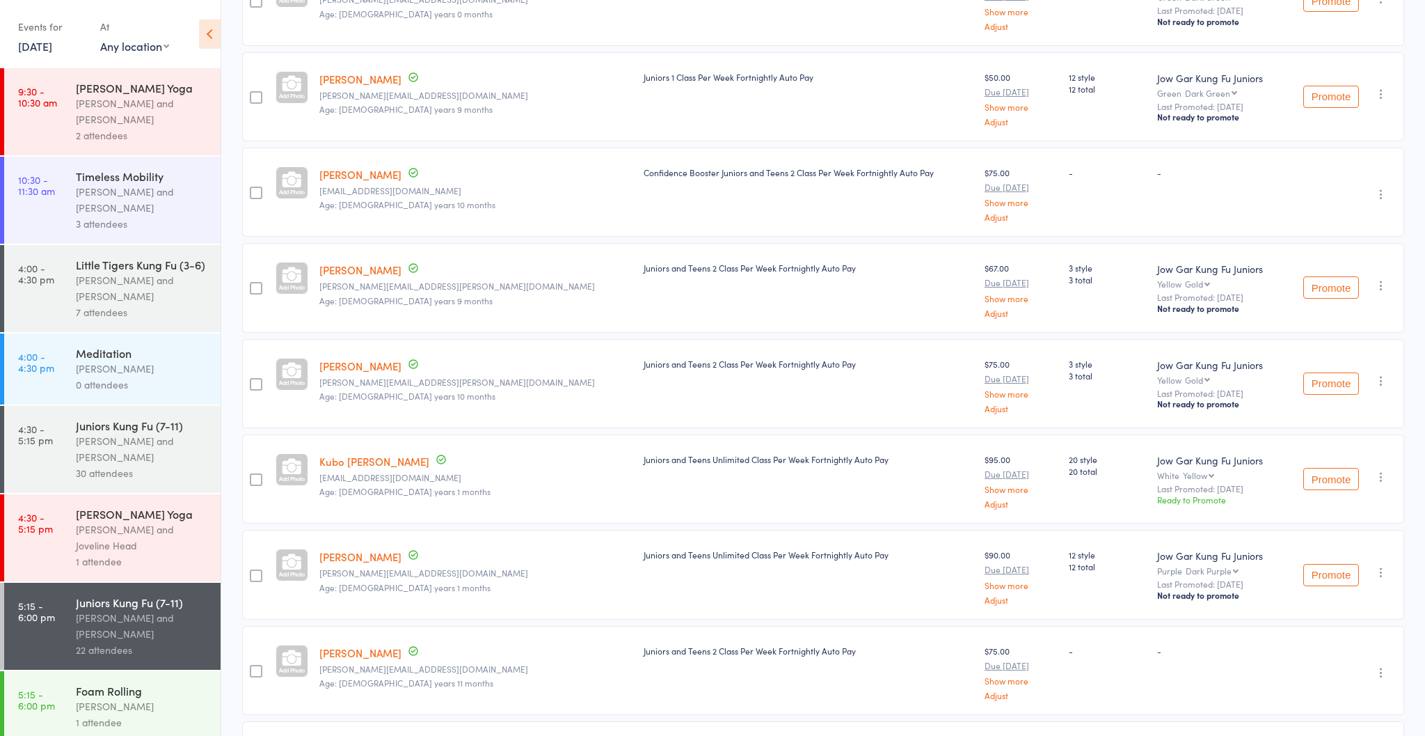
scroll to position [941, 0]
